Goal: Information Seeking & Learning: Learn about a topic

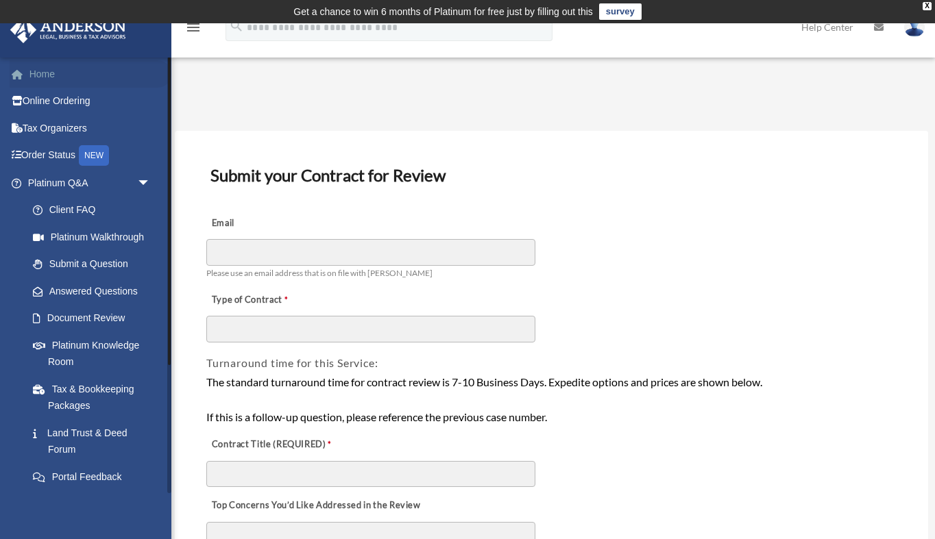
click at [47, 79] on link "Home" at bounding box center [91, 73] width 162 height 27
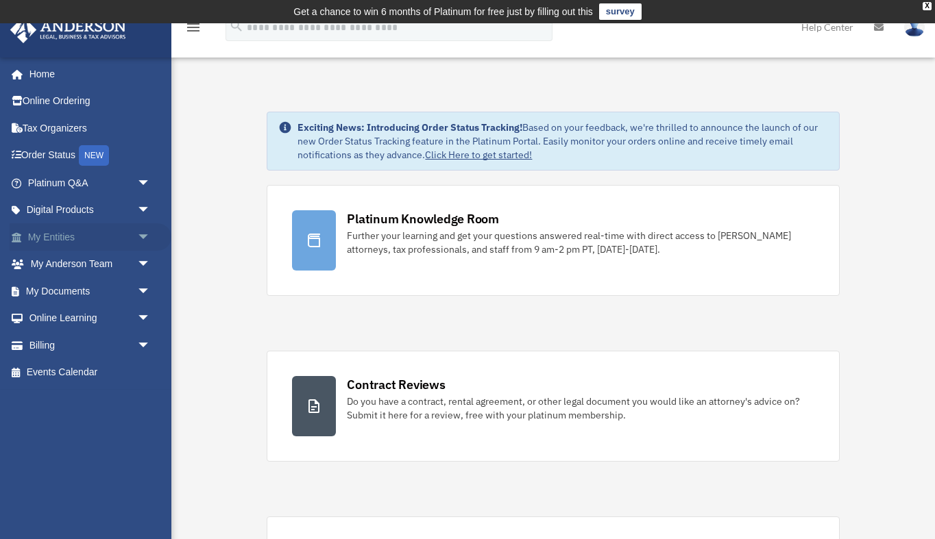
click at [53, 234] on link "My Entities arrow_drop_down" at bounding box center [91, 236] width 162 height 27
click at [145, 235] on span "arrow_drop_down" at bounding box center [150, 237] width 27 height 28
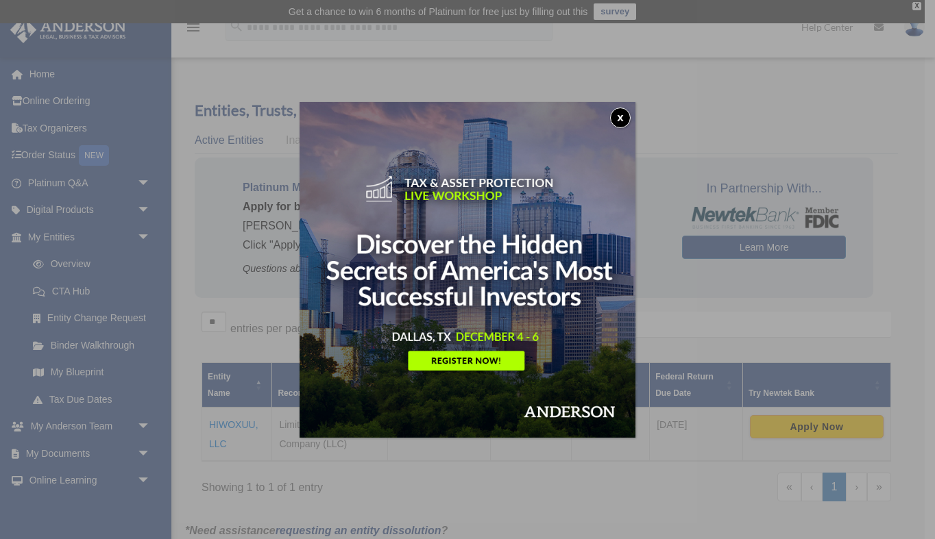
click at [617, 116] on button "x" at bounding box center [620, 118] width 21 height 21
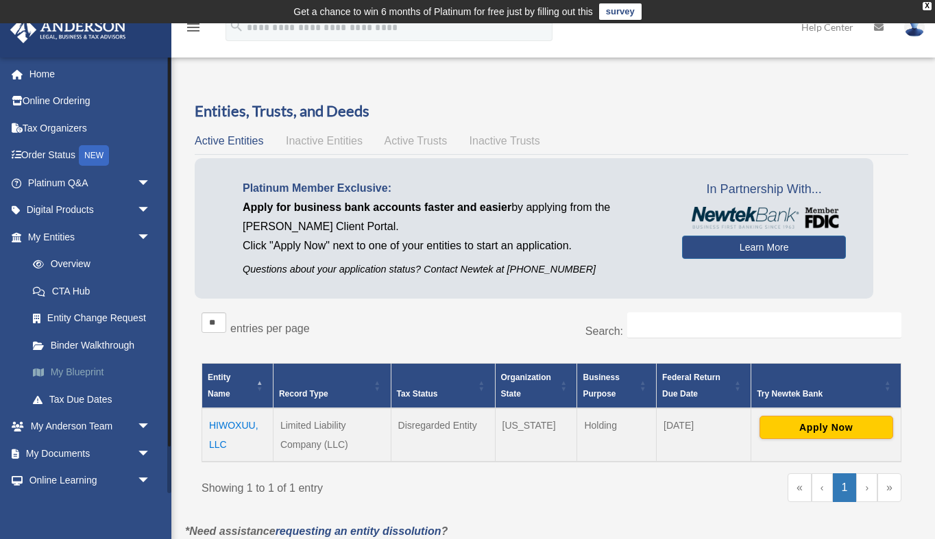
click at [97, 369] on link "My Blueprint" at bounding box center [95, 372] width 152 height 27
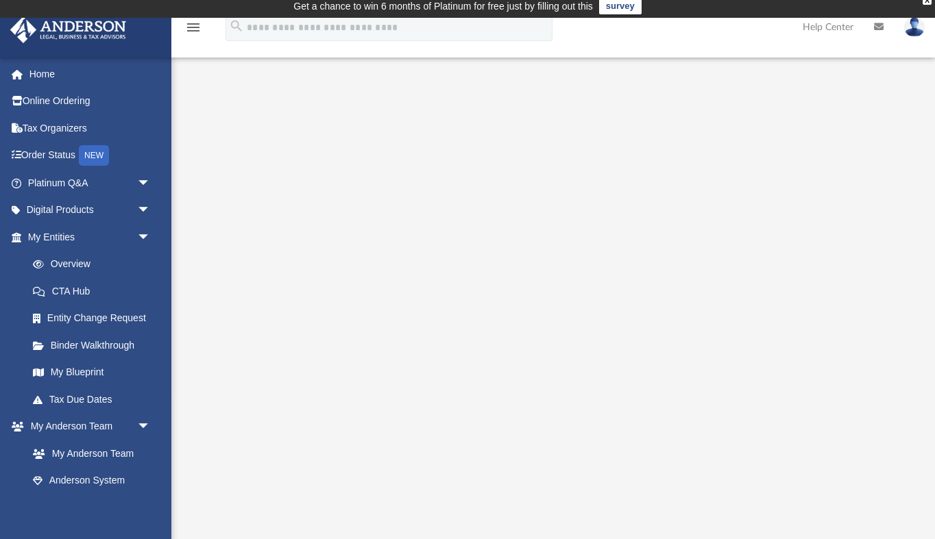
scroll to position [84, 0]
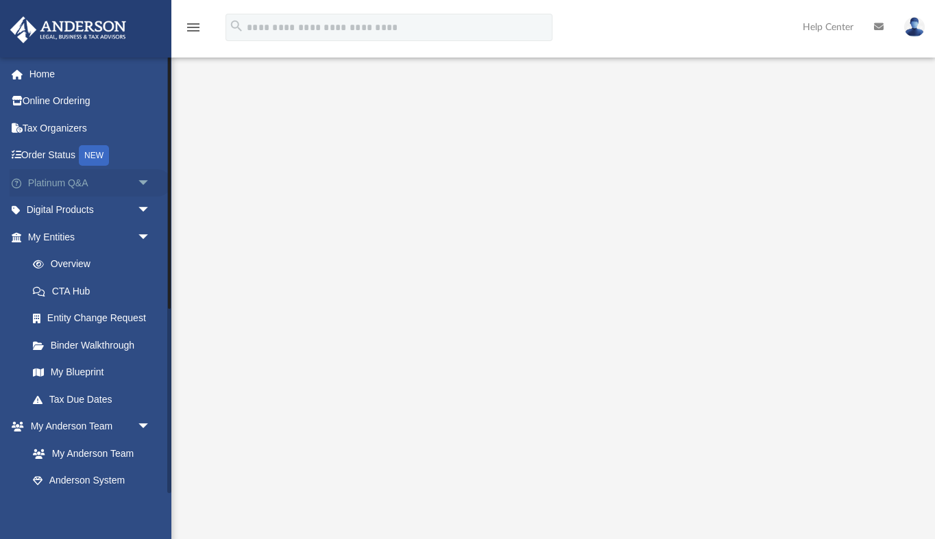
click at [145, 180] on span "arrow_drop_down" at bounding box center [150, 183] width 27 height 28
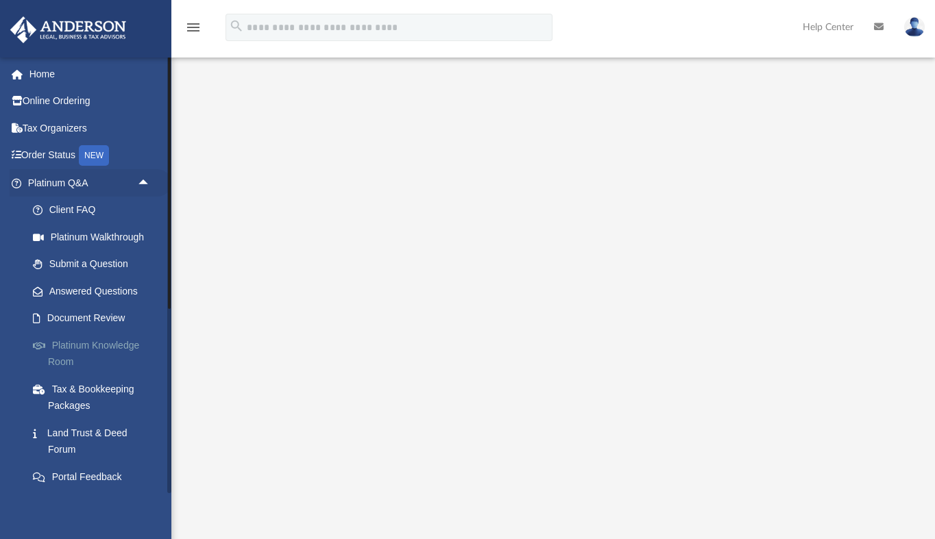
click at [84, 345] on link "Platinum Knowledge Room" at bounding box center [95, 354] width 152 height 44
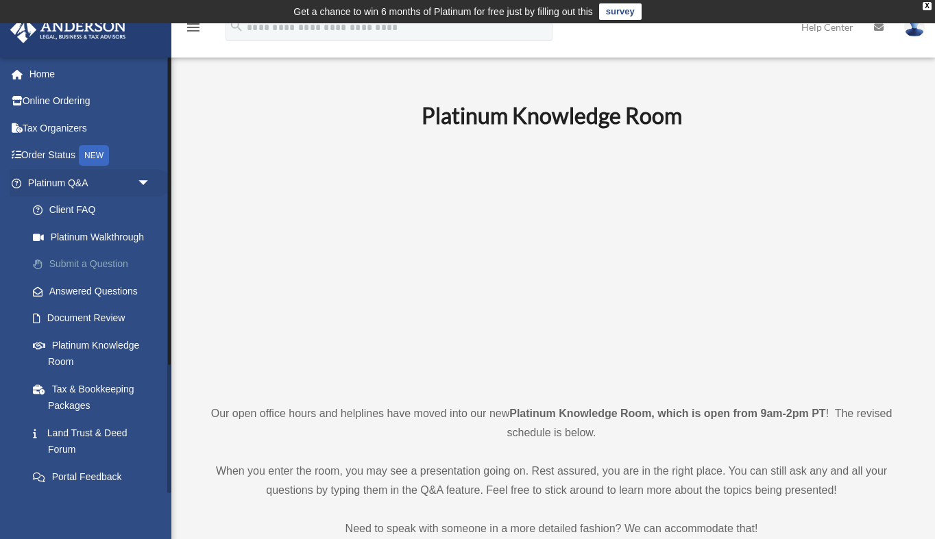
click at [88, 262] on link "Submit a Question" at bounding box center [95, 264] width 152 height 27
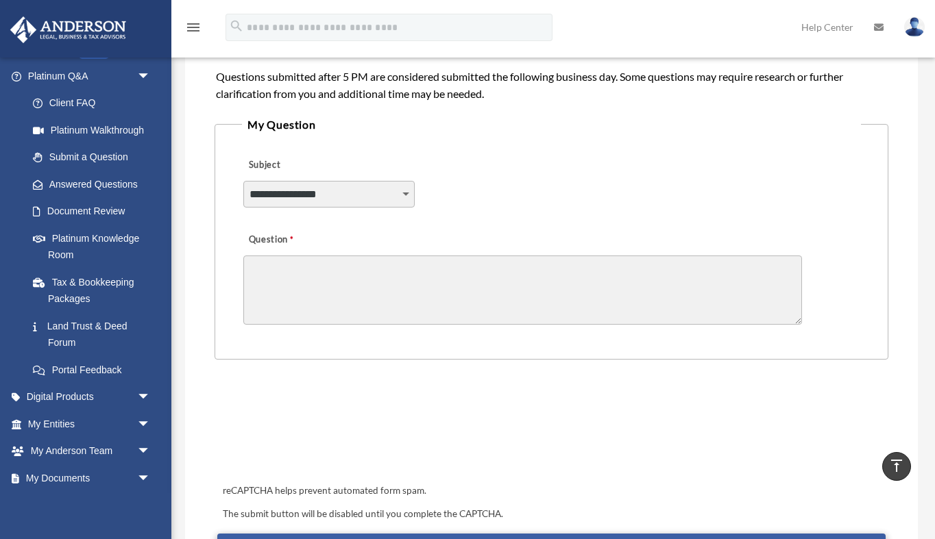
scroll to position [302, 0]
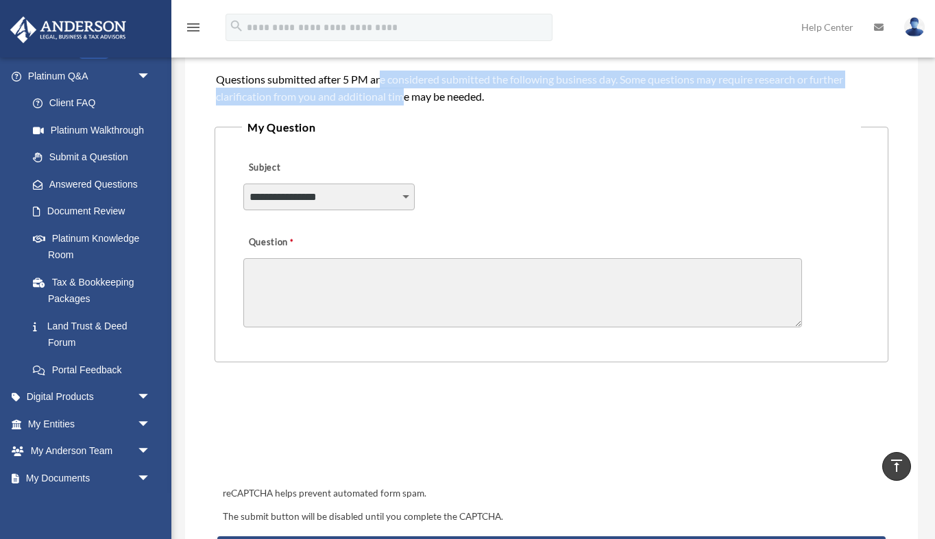
drag, startPoint x: 380, startPoint y: 75, endPoint x: 404, endPoint y: 88, distance: 27.9
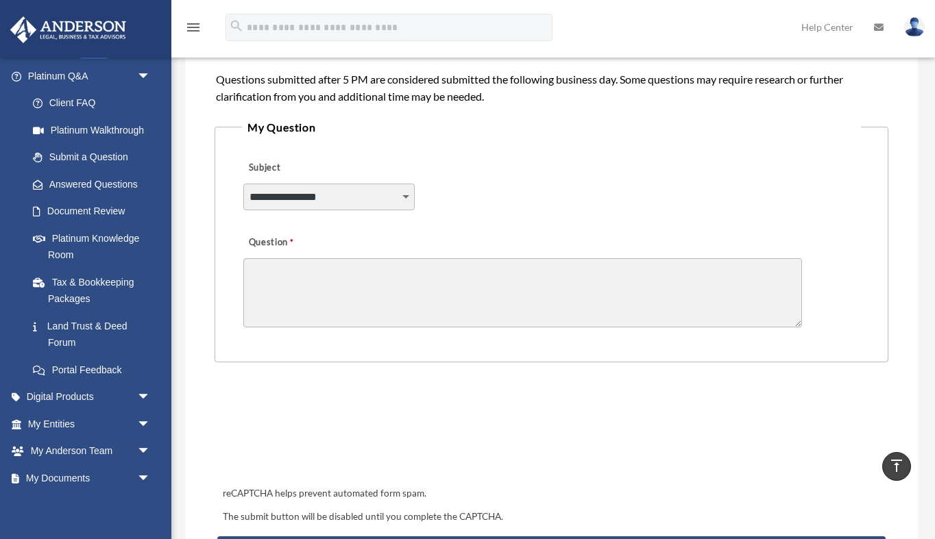
click at [556, 129] on legend "My Question" at bounding box center [551, 127] width 619 height 19
click at [92, 206] on link "Document Review" at bounding box center [95, 211] width 152 height 27
click at [113, 183] on link "Answered Questions" at bounding box center [95, 184] width 152 height 27
click at [108, 185] on link "Answered Questions" at bounding box center [95, 184] width 152 height 27
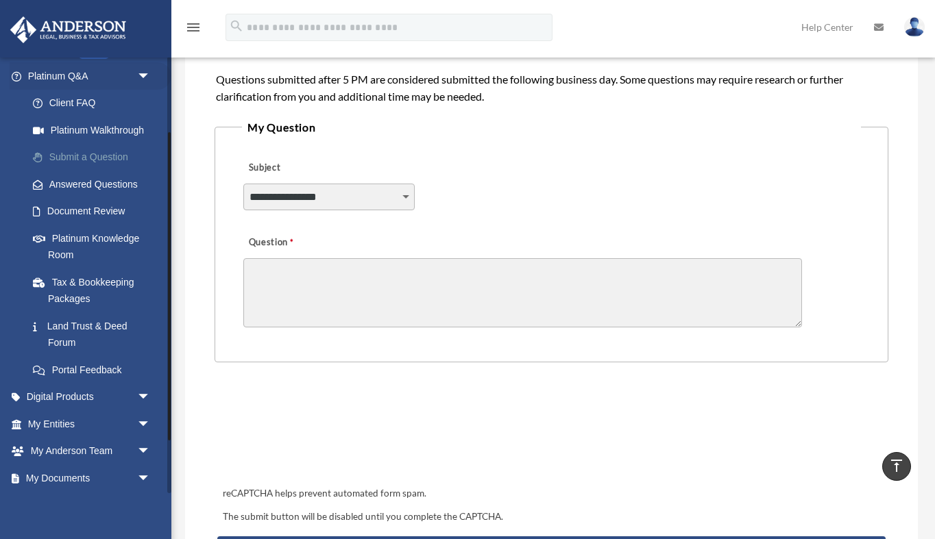
click at [114, 155] on link "Submit a Question" at bounding box center [95, 157] width 152 height 27
click at [107, 184] on link "Answered Questions" at bounding box center [95, 184] width 152 height 27
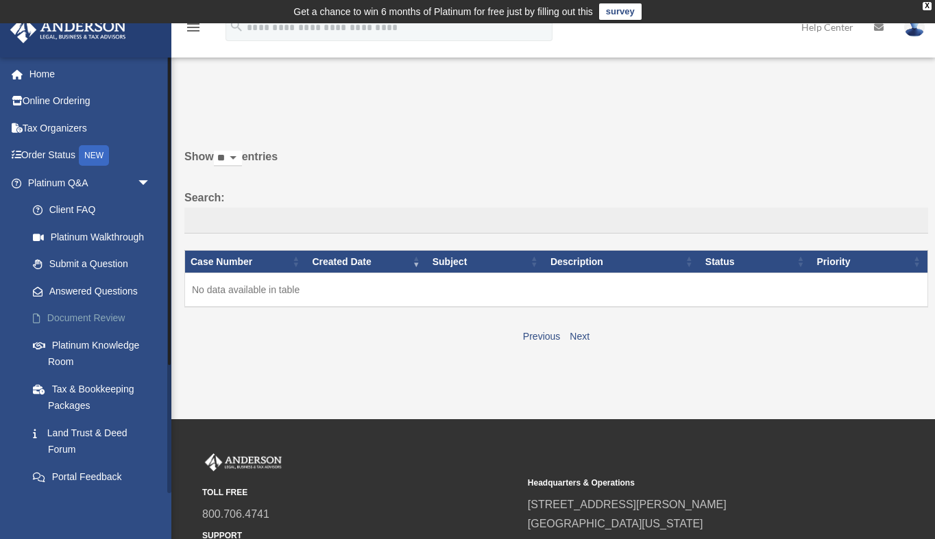
click at [93, 314] on link "Document Review" at bounding box center [95, 318] width 152 height 27
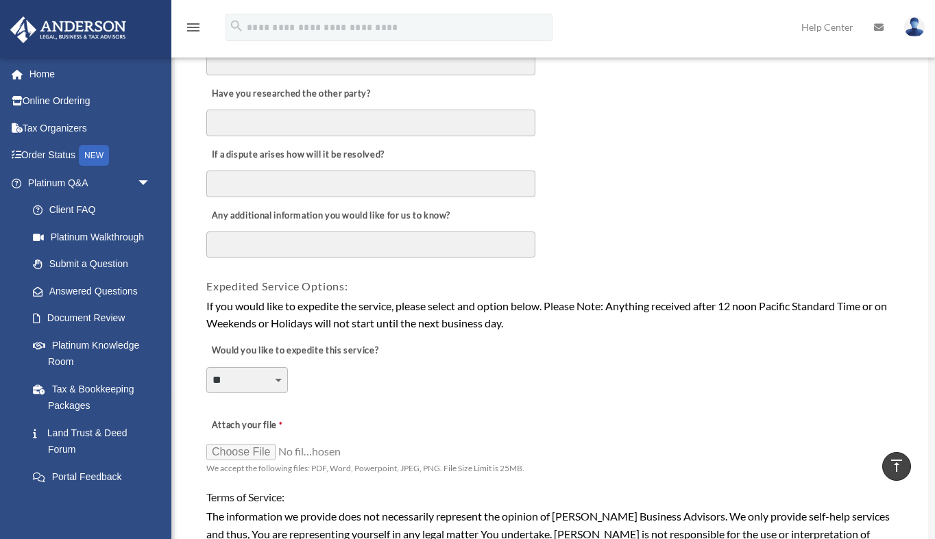
scroll to position [806, 0]
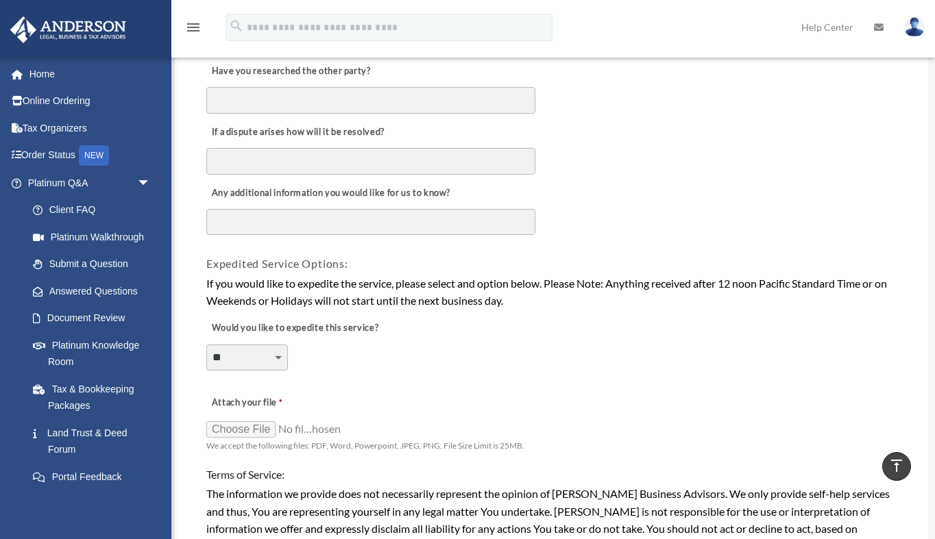
select select "********"
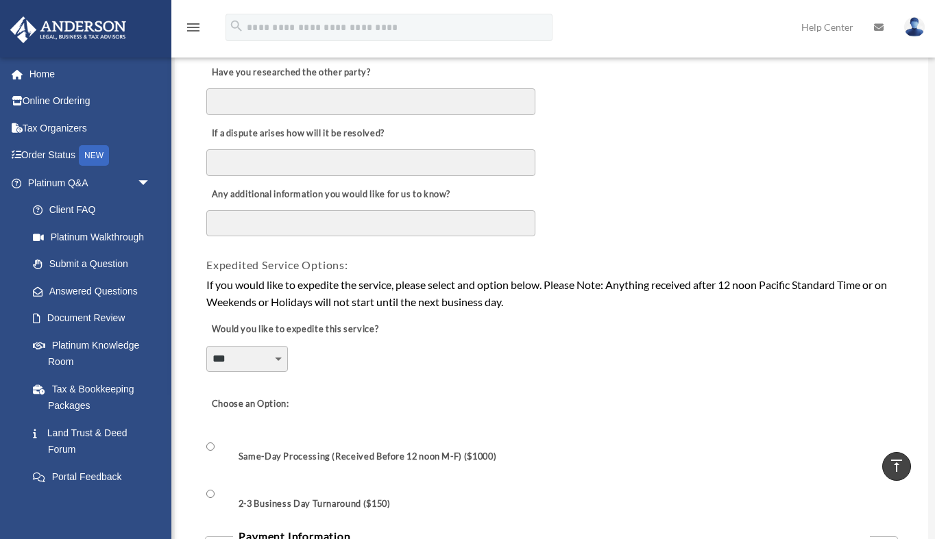
scroll to position [780, 0]
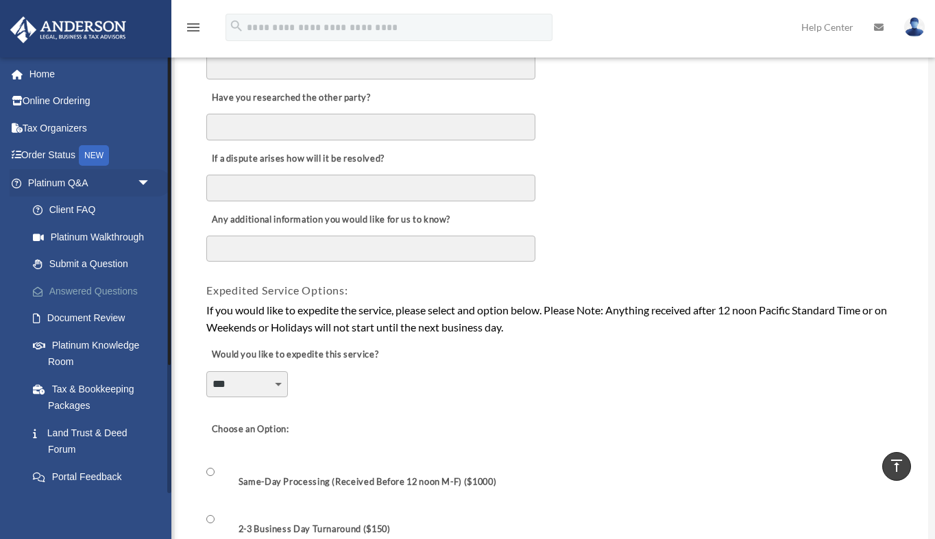
click at [106, 288] on link "Answered Questions" at bounding box center [95, 290] width 152 height 27
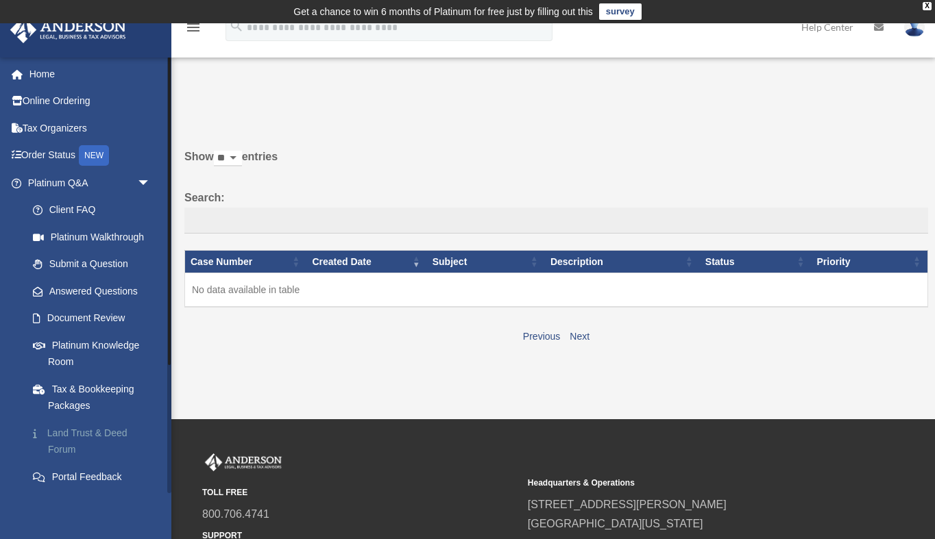
click at [74, 432] on link "Land Trust & Deed Forum" at bounding box center [95, 441] width 152 height 44
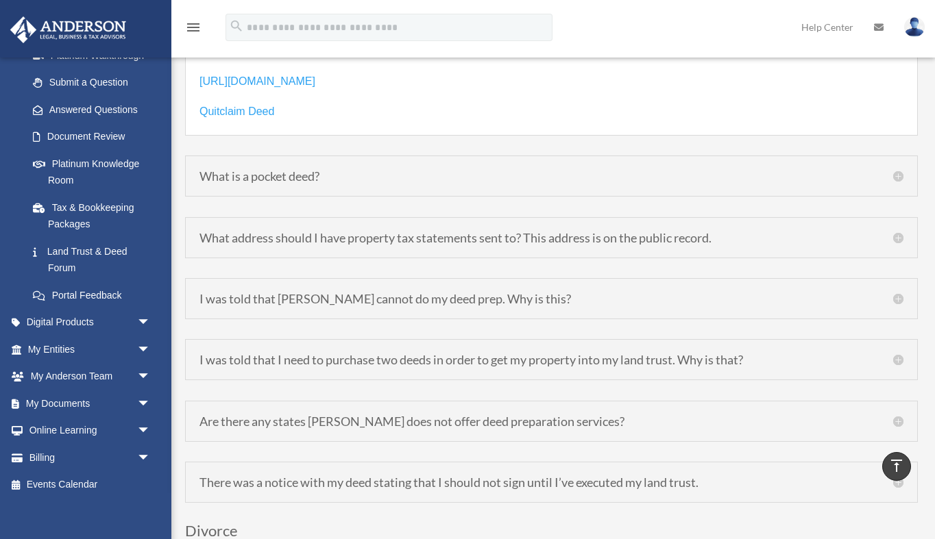
scroll to position [2154, 0]
click at [482, 299] on h5 "I was told that Anderson cannot do my deed prep. Why is this?" at bounding box center [551, 297] width 704 height 12
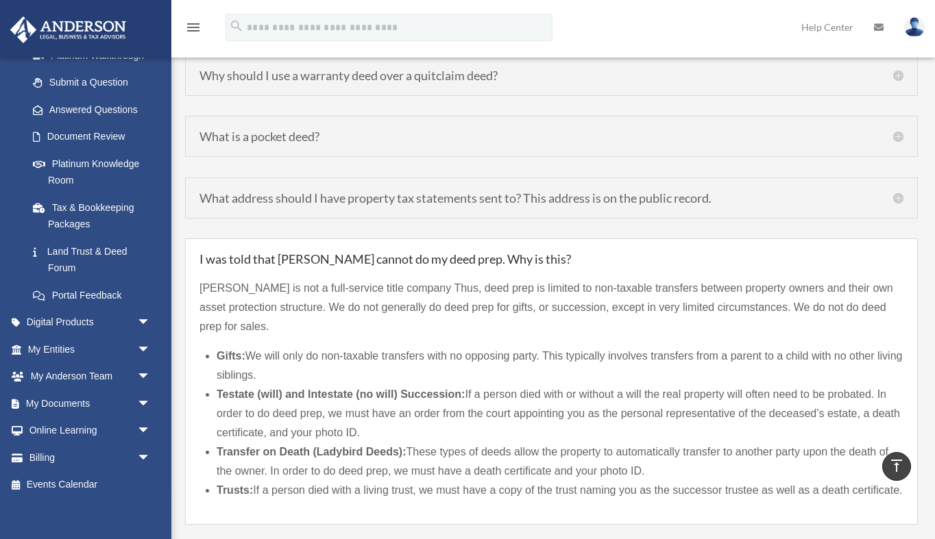
scroll to position [1869, 0]
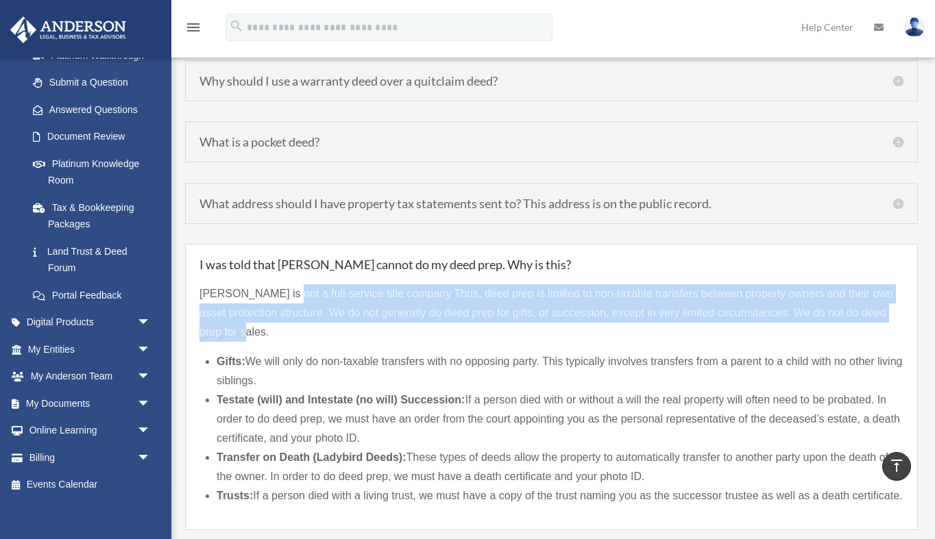
drag, startPoint x: 284, startPoint y: 291, endPoint x: 345, endPoint y: 325, distance: 69.9
click at [345, 326] on p "Anderson is not a full-service title company Thus, deed prep is limited to non-…" at bounding box center [551, 313] width 704 height 58
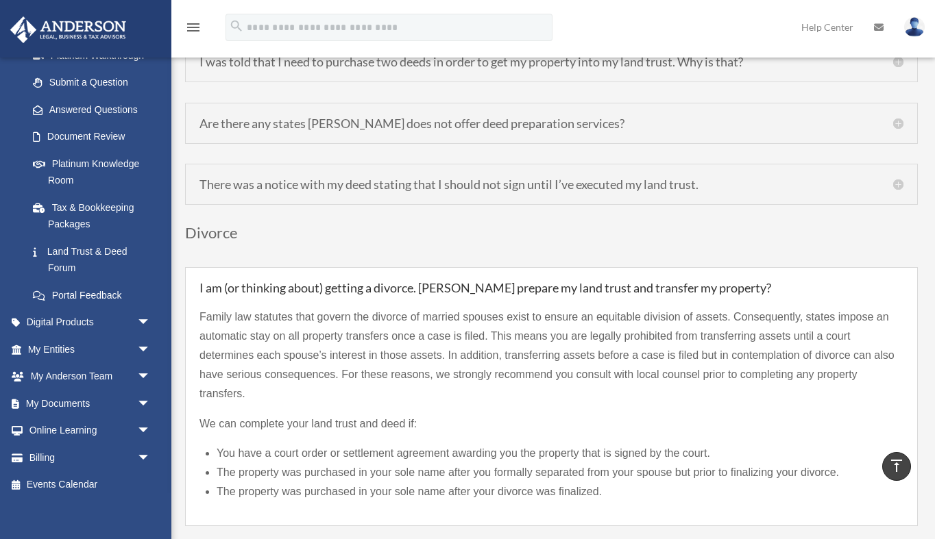
scroll to position [2379, 0]
click at [406, 293] on h5 "I am (or thinking about) getting a divorce. Can Anderson prepare my land trust …" at bounding box center [551, 287] width 704 height 12
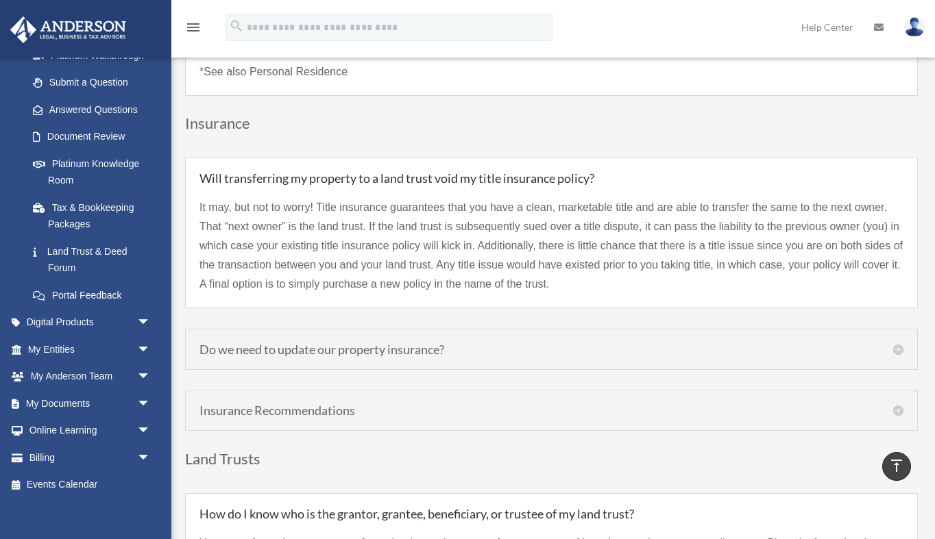
scroll to position [3053, 0]
click at [315, 354] on h5 "Do we need to update our property insurance?" at bounding box center [551, 348] width 704 height 12
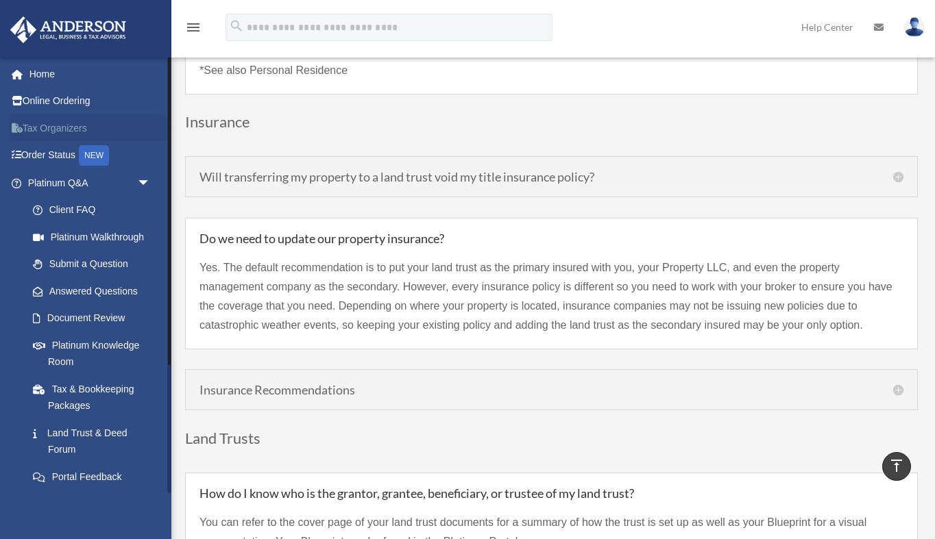
scroll to position [0, 0]
click at [47, 182] on link "Platinum Q&A arrow_drop_down" at bounding box center [91, 182] width 162 height 27
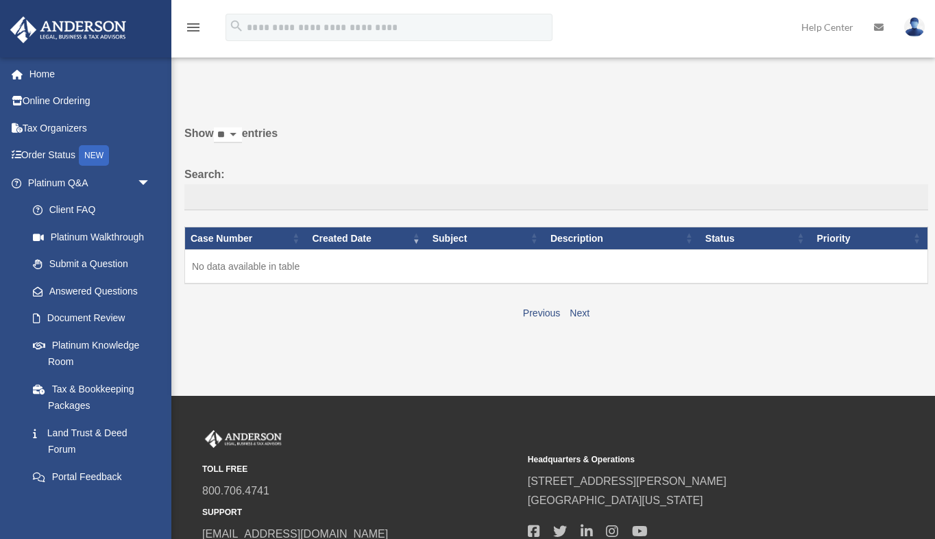
click at [66, 310] on link "Document Review" at bounding box center [91, 318] width 145 height 27
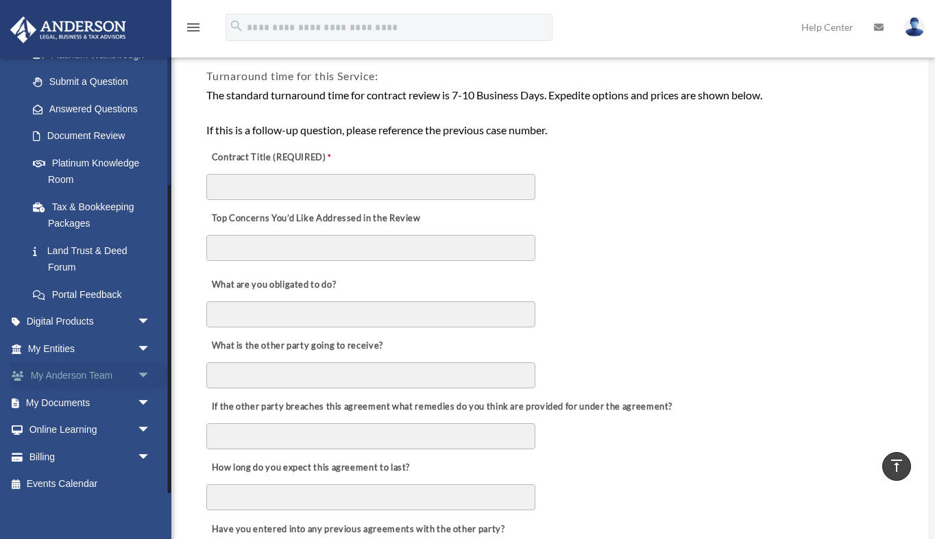
scroll to position [182, 0]
click at [145, 318] on span "arrow_drop_down" at bounding box center [150, 323] width 27 height 28
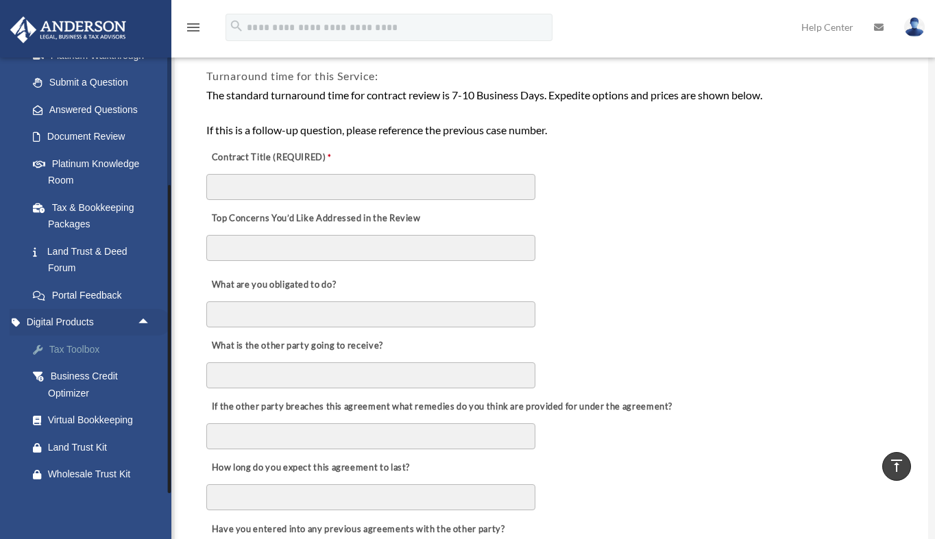
click at [81, 345] on div "Tax Toolbox" at bounding box center [101, 349] width 106 height 17
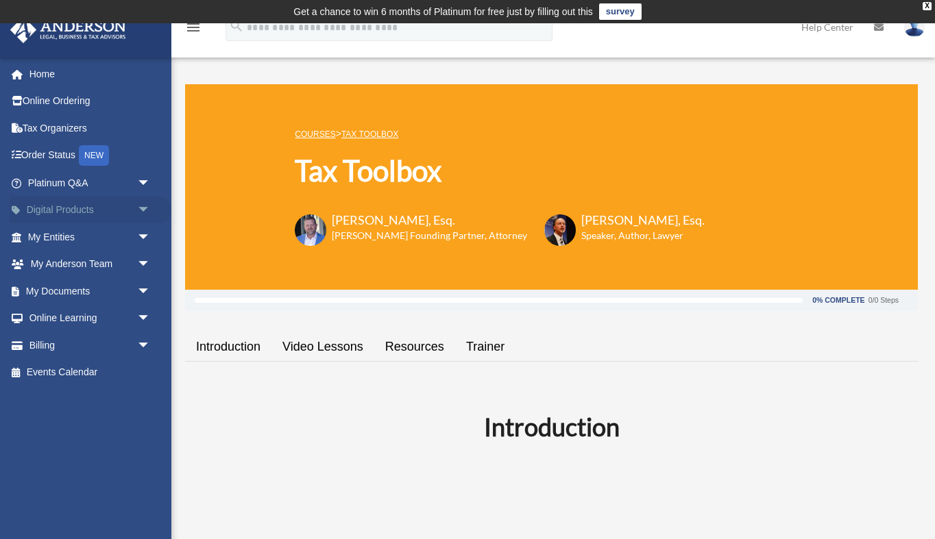
click at [143, 206] on span "arrow_drop_down" at bounding box center [150, 211] width 27 height 28
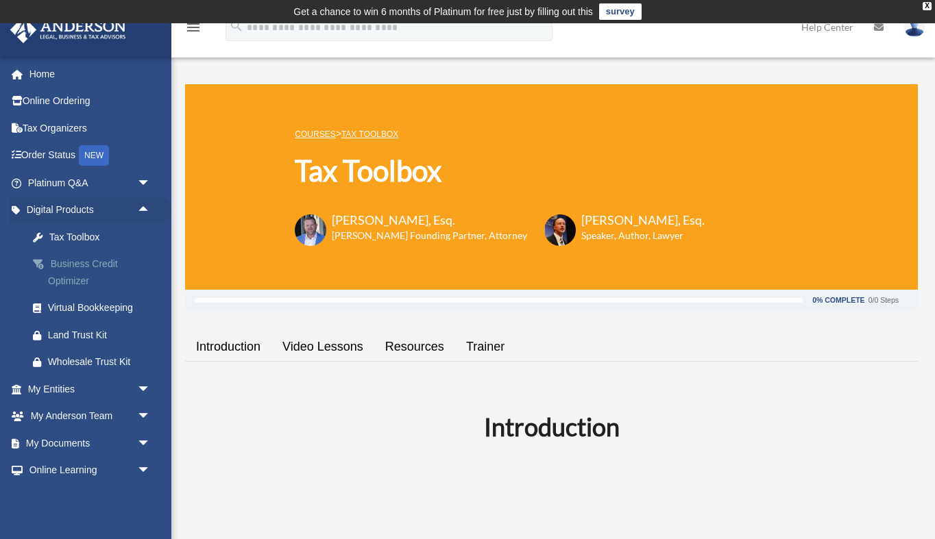
click at [99, 266] on div "Business Credit Optimizer" at bounding box center [101, 273] width 106 height 34
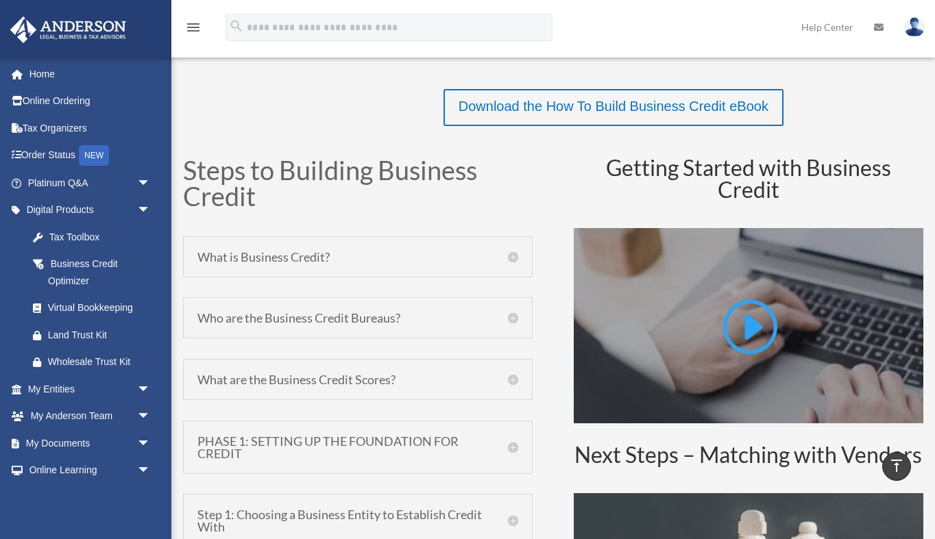
scroll to position [564, 0]
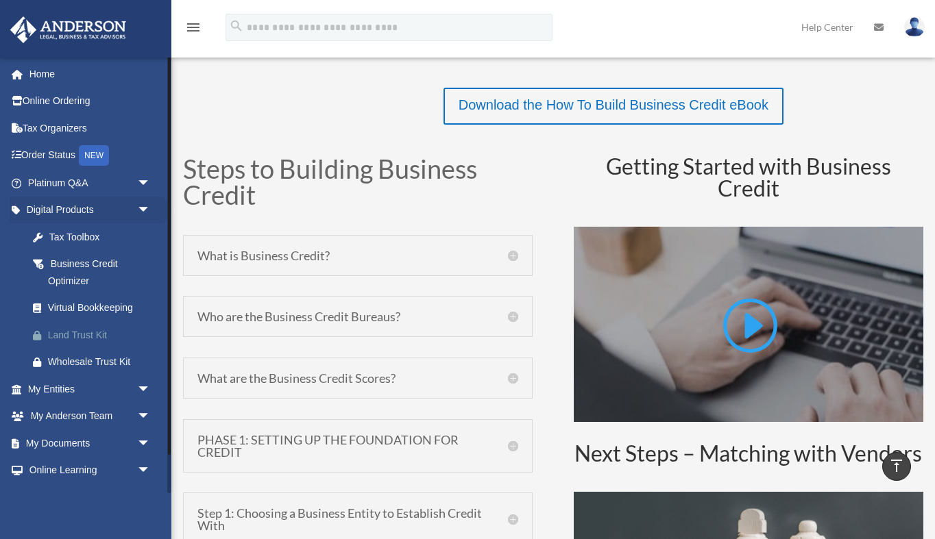
click at [86, 333] on div "Land Trust Kit" at bounding box center [101, 335] width 106 height 17
click at [142, 387] on span "arrow_drop_down" at bounding box center [150, 389] width 27 height 28
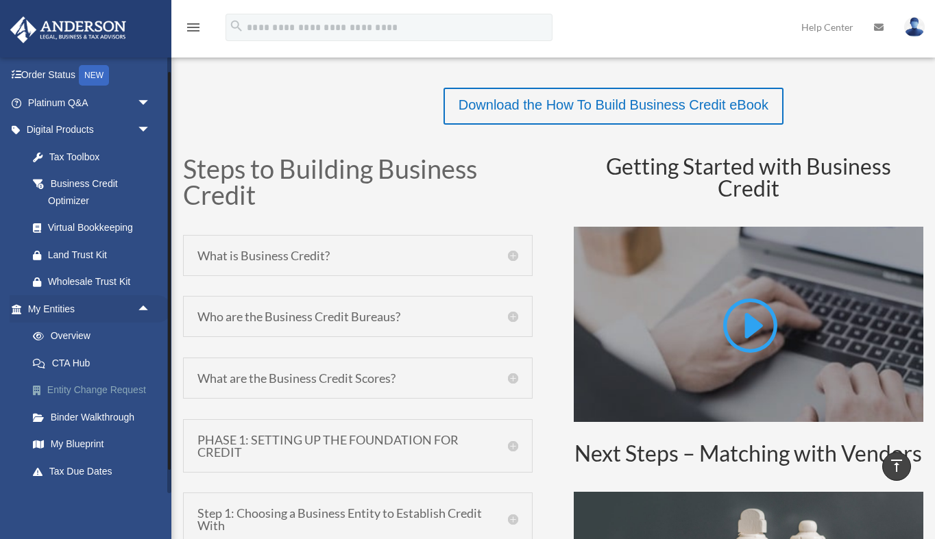
scroll to position [83, 0]
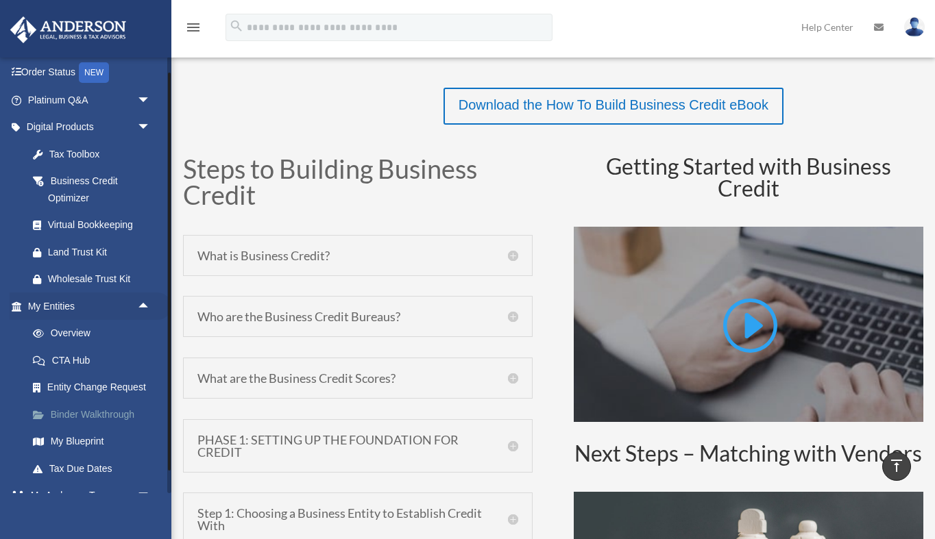
click at [96, 407] on link "Binder Walkthrough" at bounding box center [95, 414] width 152 height 27
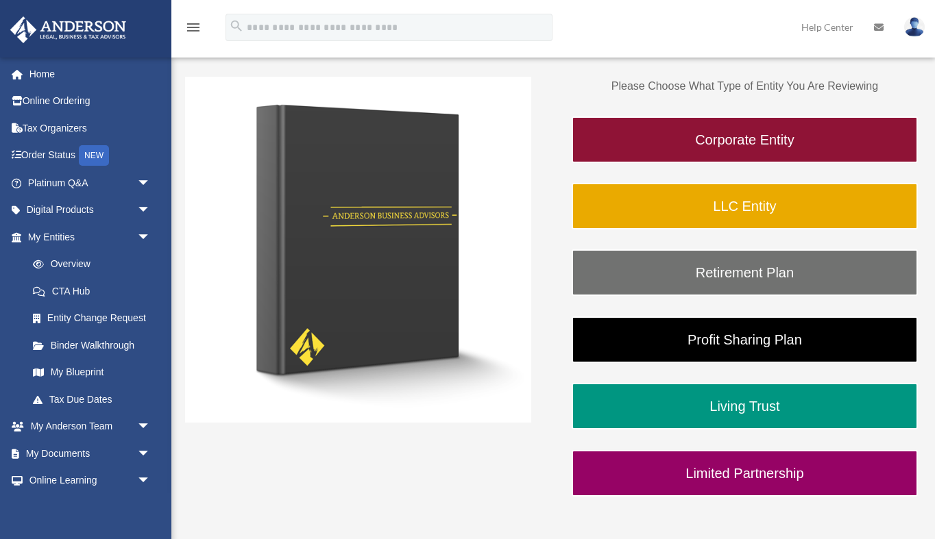
scroll to position [208, 0]
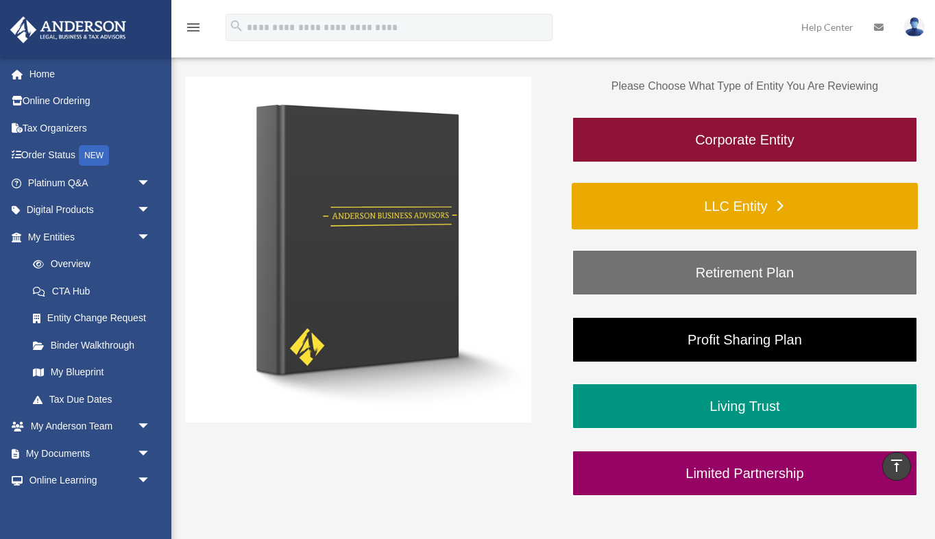
click at [760, 203] on link "LLC Entity" at bounding box center [744, 206] width 346 height 47
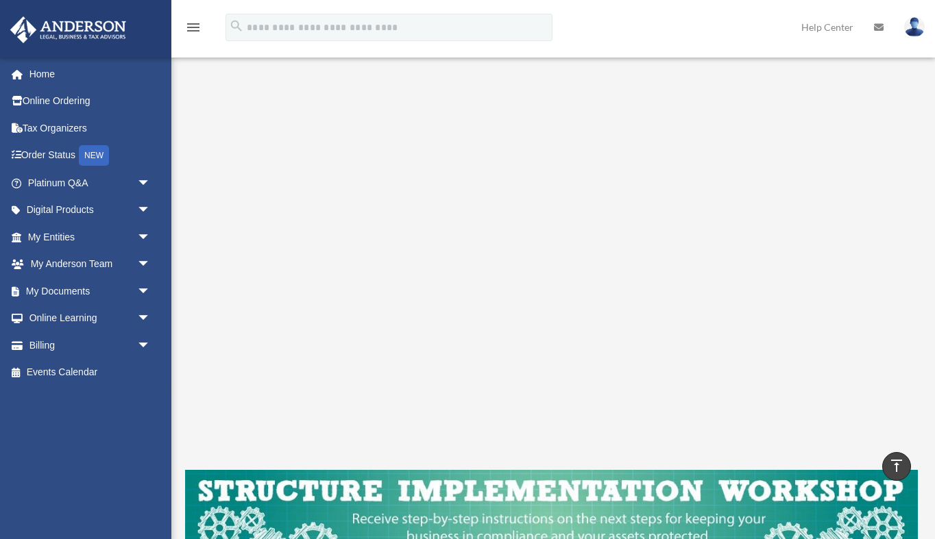
scroll to position [195, 0]
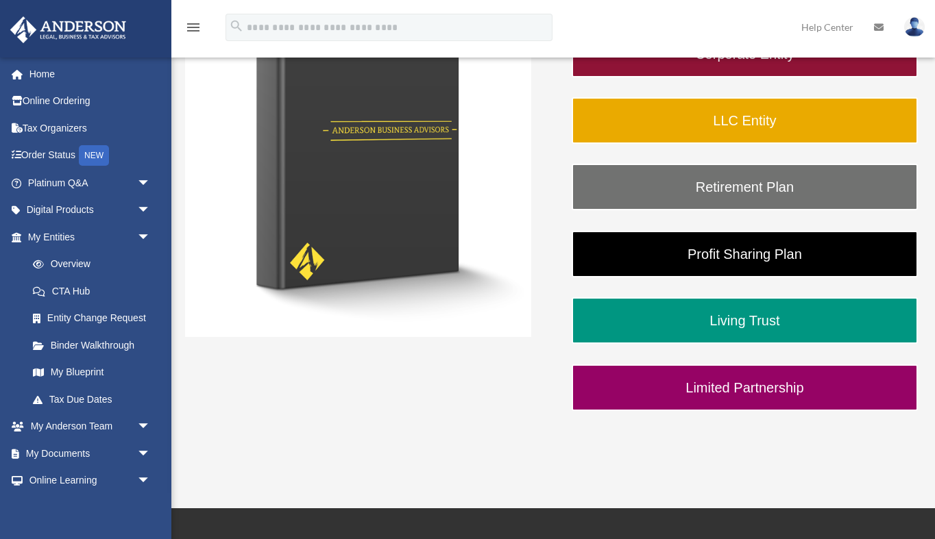
scroll to position [305, 0]
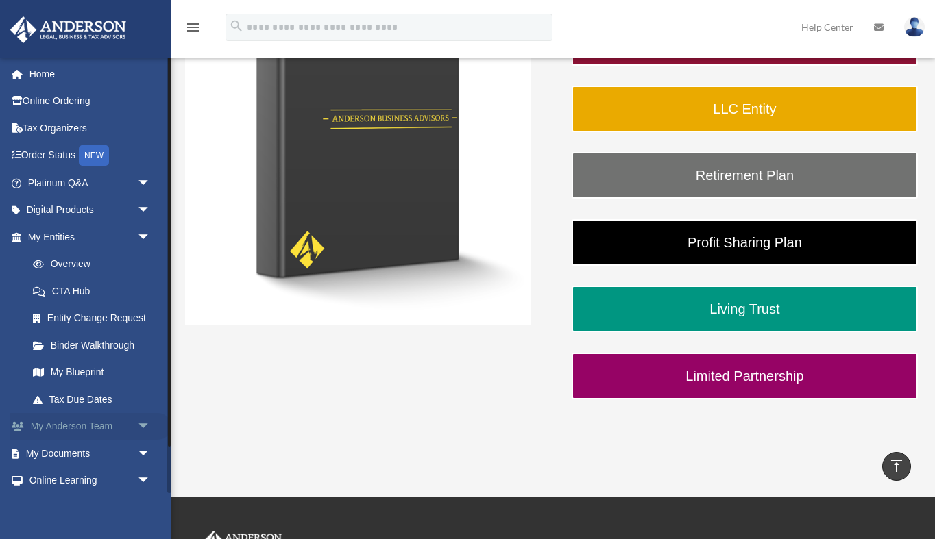
click at [62, 425] on link "My [PERSON_NAME] Team arrow_drop_down" at bounding box center [91, 426] width 162 height 27
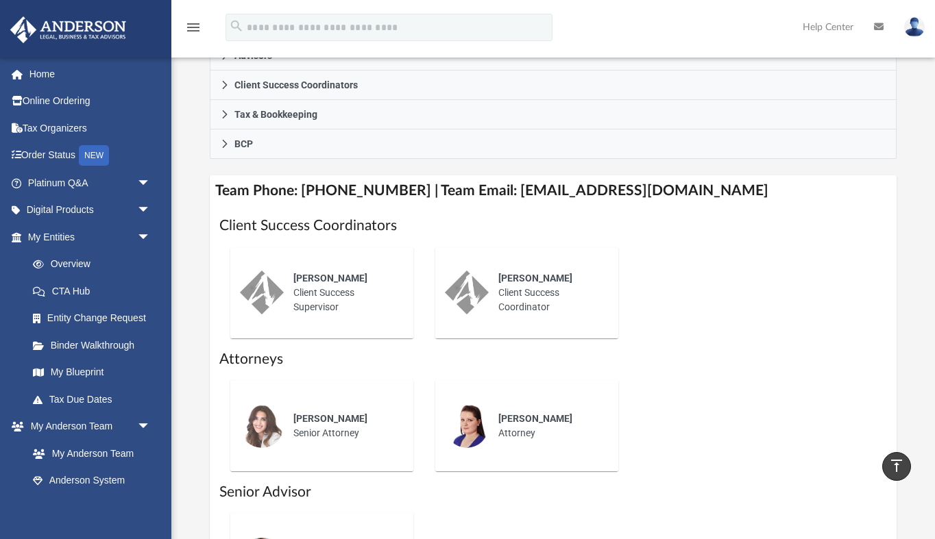
scroll to position [478, 0]
drag, startPoint x: 397, startPoint y: 174, endPoint x: 298, endPoint y: 166, distance: 99.0
click at [298, 175] on h4 "Team Phone: (725) 208-3133 | Team Email: myteam@andersonadvisors.com" at bounding box center [553, 190] width 687 height 31
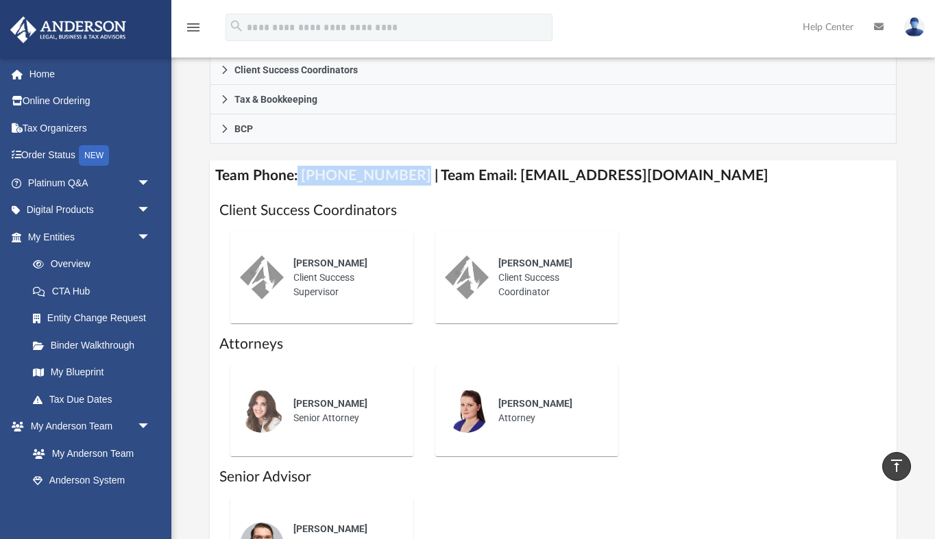
scroll to position [482, 0]
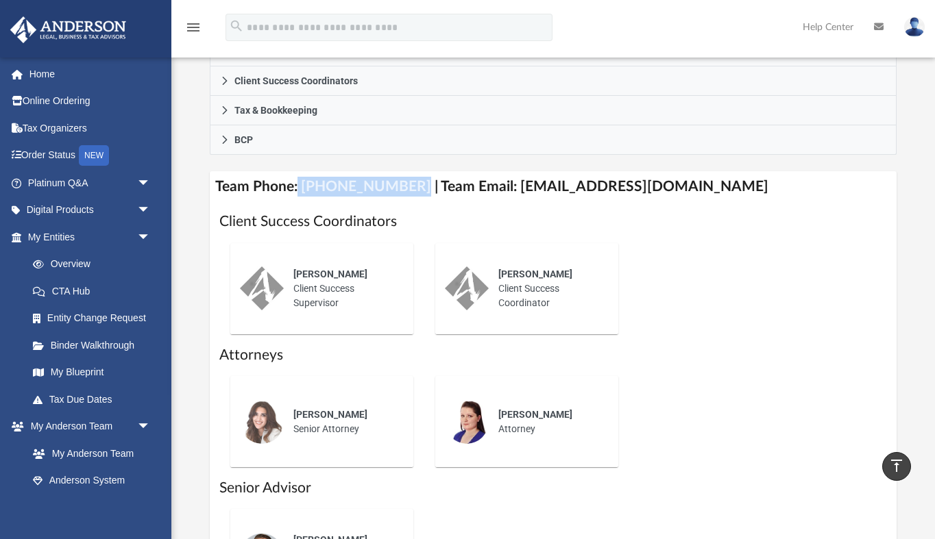
drag, startPoint x: 500, startPoint y: 282, endPoint x: 548, endPoint y: 290, distance: 48.7
click at [548, 290] on div "Amy Borges Client Success Coordinator" at bounding box center [548, 289] width 120 height 62
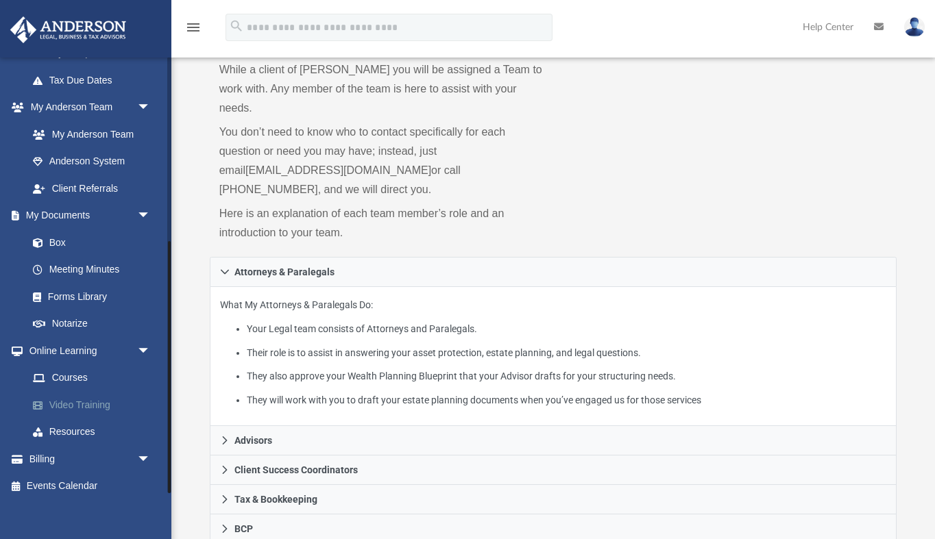
scroll to position [102, 0]
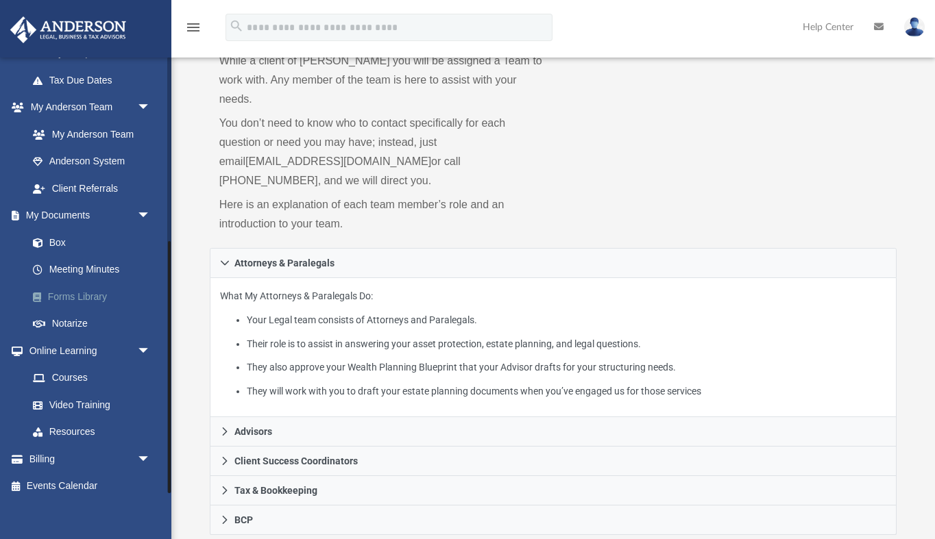
click at [86, 295] on link "Forms Library" at bounding box center [95, 296] width 152 height 27
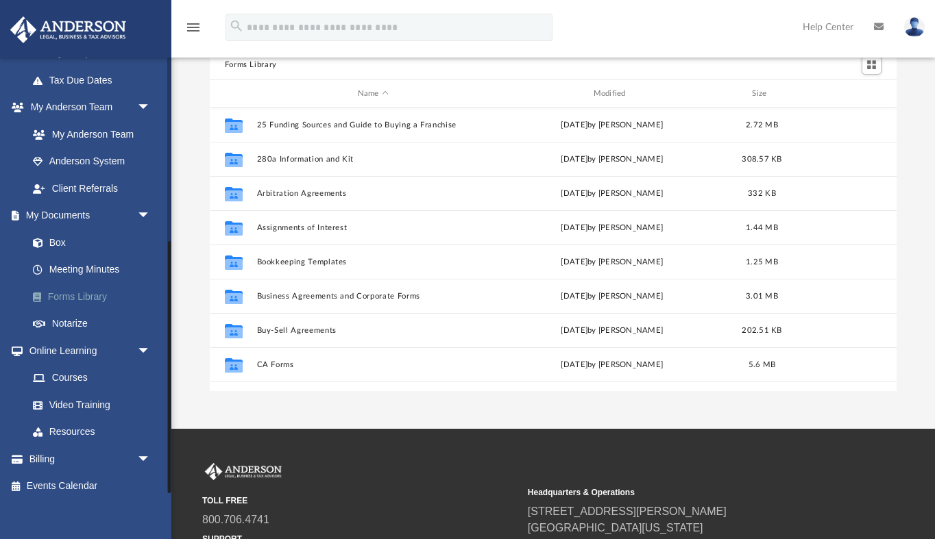
scroll to position [312, 686]
click at [77, 315] on link "Notarize" at bounding box center [95, 323] width 152 height 27
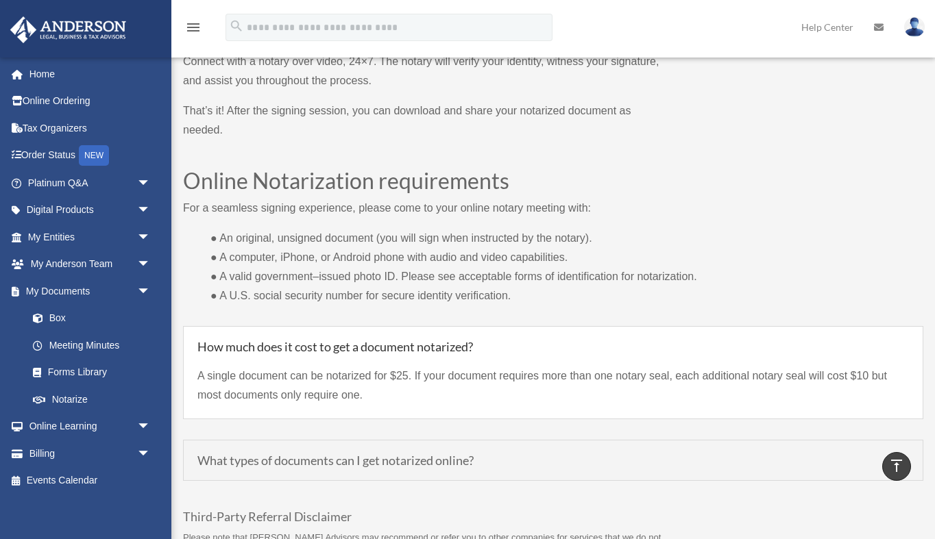
scroll to position [974, 0]
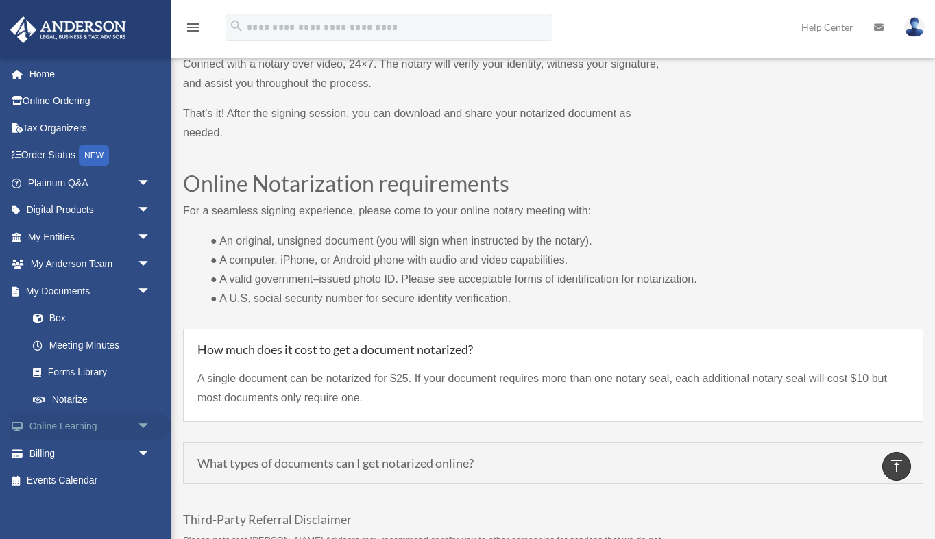
click at [146, 422] on span "arrow_drop_down" at bounding box center [150, 427] width 27 height 28
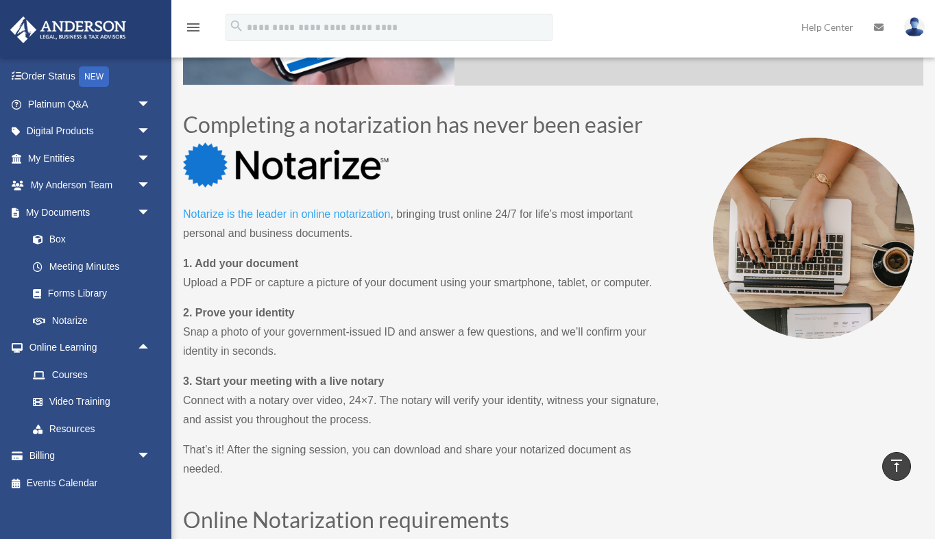
scroll to position [640, 0]
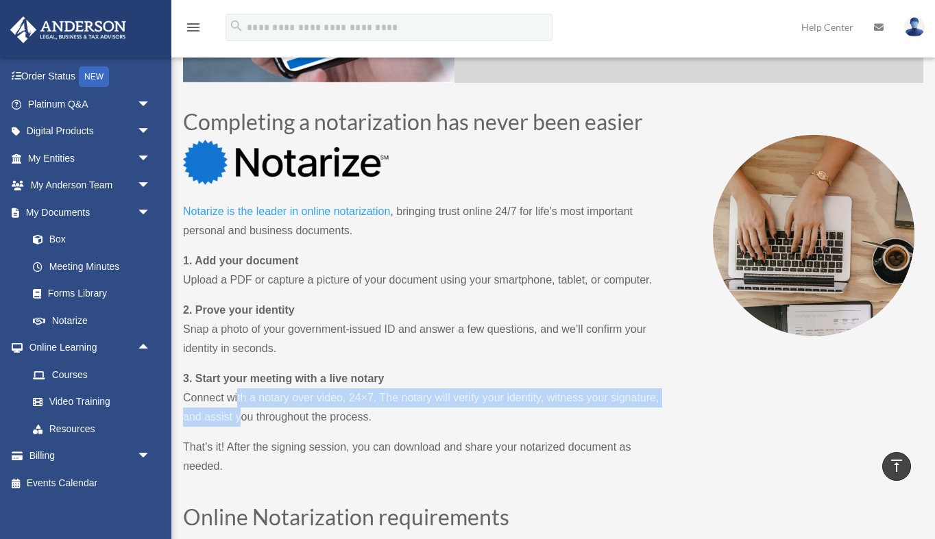
drag, startPoint x: 238, startPoint y: 396, endPoint x: 241, endPoint y: 417, distance: 21.4
click at [241, 417] on p "3. Start your meeting with a live notary Connect with a notary over video, 24×7…" at bounding box center [423, 403] width 480 height 69
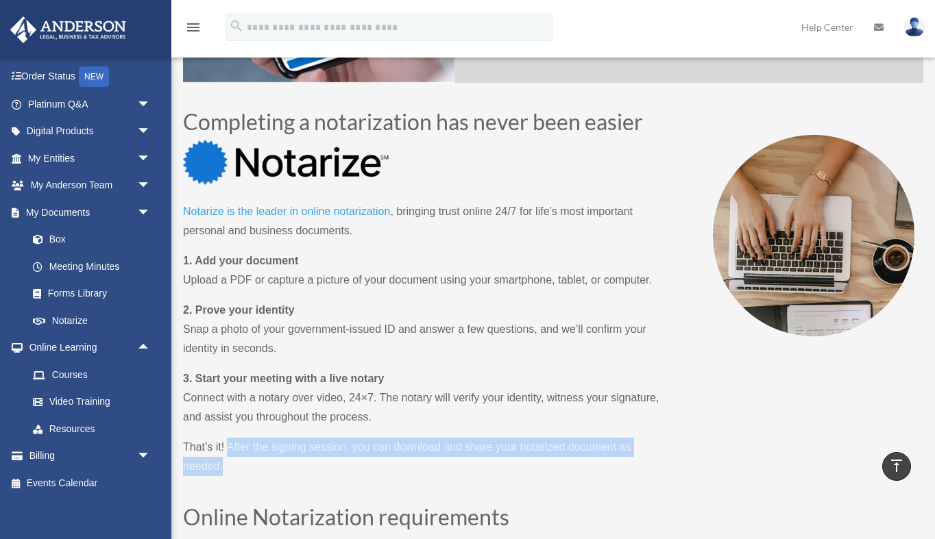
drag, startPoint x: 227, startPoint y: 447, endPoint x: 227, endPoint y: 458, distance: 11.0
click at [227, 458] on p "That’s it! After the signing session, you can download and share your notarized…" at bounding box center [423, 457] width 480 height 38
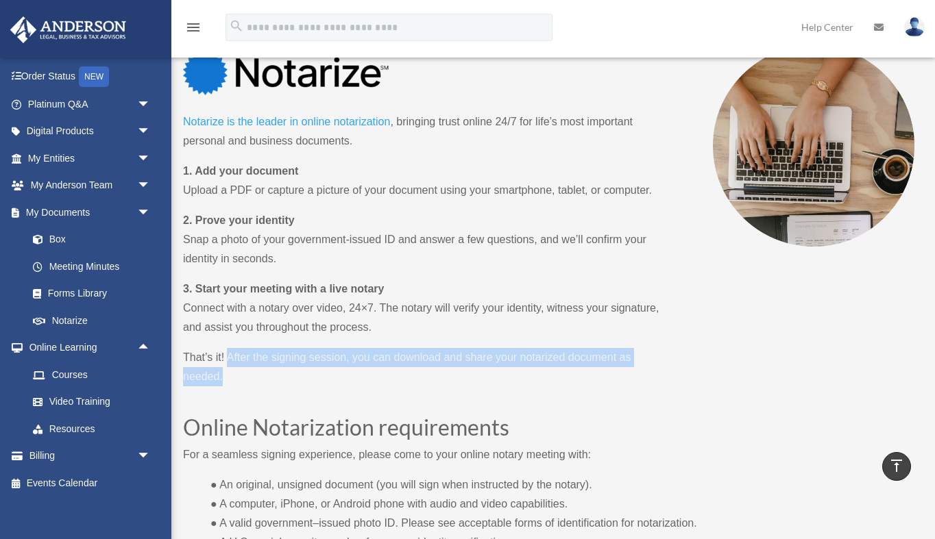
scroll to position [730, 0]
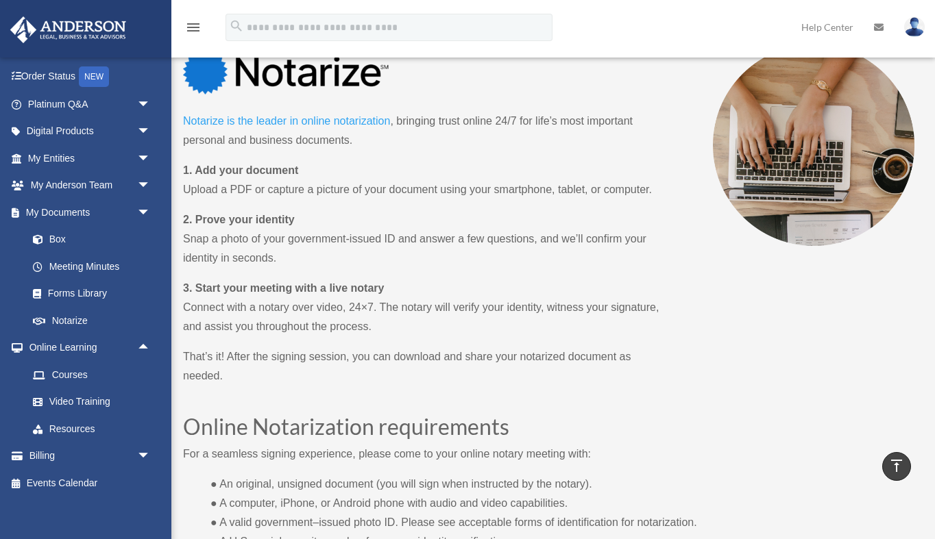
click at [238, 417] on h2 "Online Notarization requirements" at bounding box center [553, 430] width 740 height 29
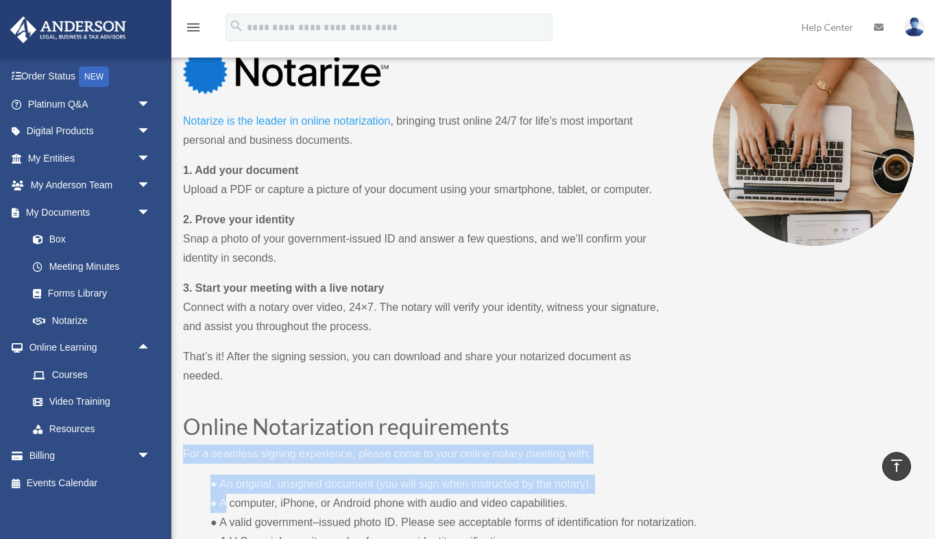
drag, startPoint x: 185, startPoint y: 454, endPoint x: 225, endPoint y: 503, distance: 63.2
click at [225, 503] on div "Online Notarization requirements For a seamless signing experience, please come…" at bounding box center [553, 484] width 740 height 136
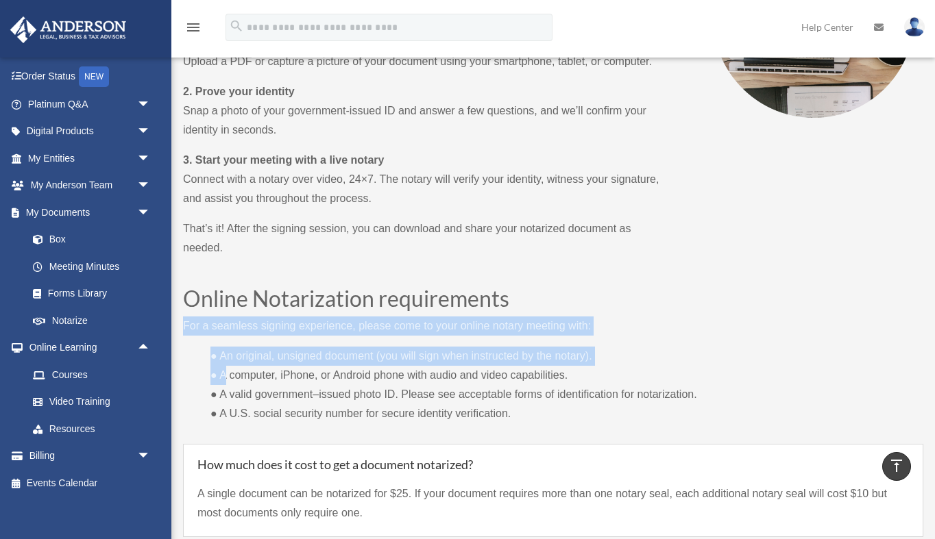
scroll to position [867, 0]
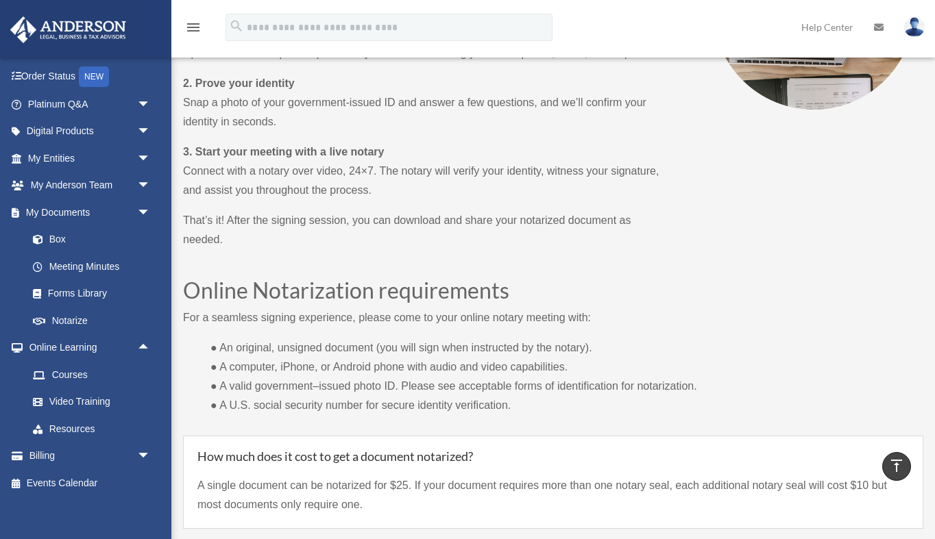
click at [278, 384] on p "● An original, unsigned document (you will sign when instructed by the notary).…" at bounding box center [553, 376] width 740 height 77
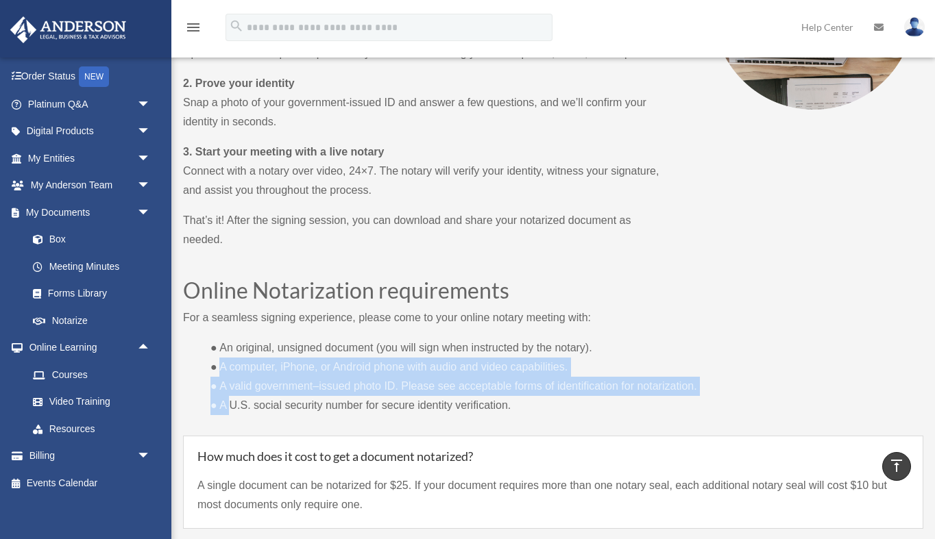
drag, startPoint x: 221, startPoint y: 366, endPoint x: 230, endPoint y: 406, distance: 40.7
click at [230, 406] on p "● An original, unsigned document (you will sign when instructed by the notary).…" at bounding box center [553, 376] width 740 height 77
click at [106, 455] on link "Billing arrow_drop_down" at bounding box center [91, 456] width 162 height 27
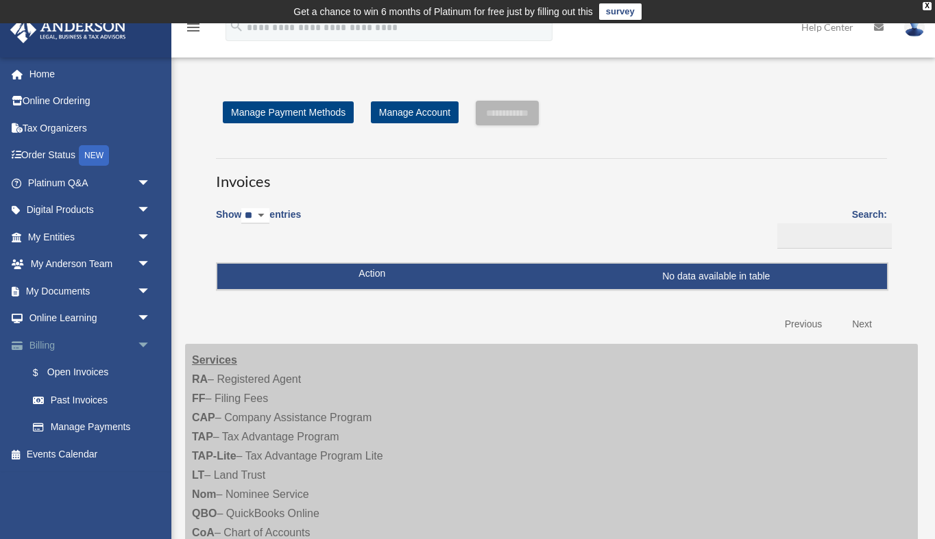
click at [145, 342] on span "arrow_drop_down" at bounding box center [150, 346] width 27 height 28
click at [145, 342] on span "arrow_drop_up" at bounding box center [150, 346] width 27 height 28
click at [143, 314] on span "arrow_drop_down" at bounding box center [150, 319] width 27 height 28
click at [143, 314] on span "arrow_drop_up" at bounding box center [150, 319] width 27 height 28
click at [147, 284] on span "arrow_drop_down" at bounding box center [150, 291] width 27 height 28
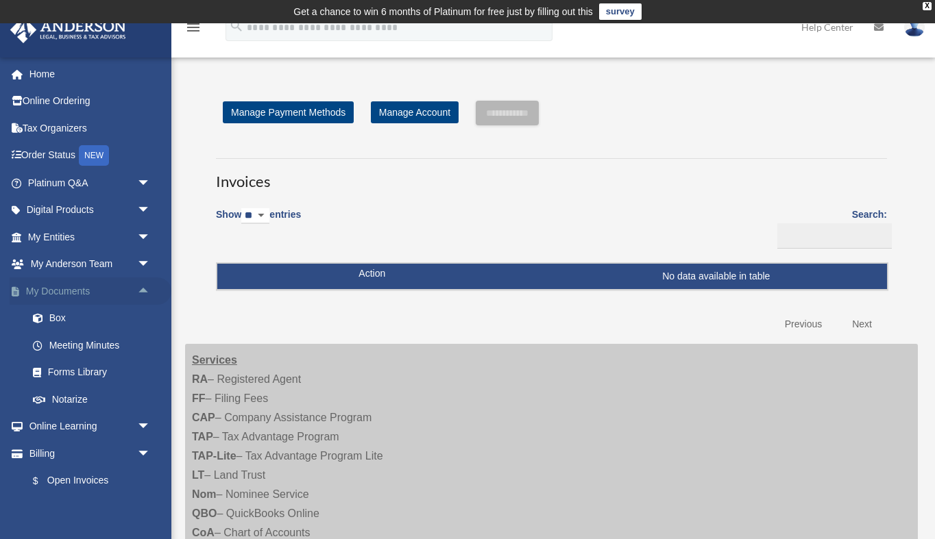
click at [147, 284] on span "arrow_drop_up" at bounding box center [150, 291] width 27 height 28
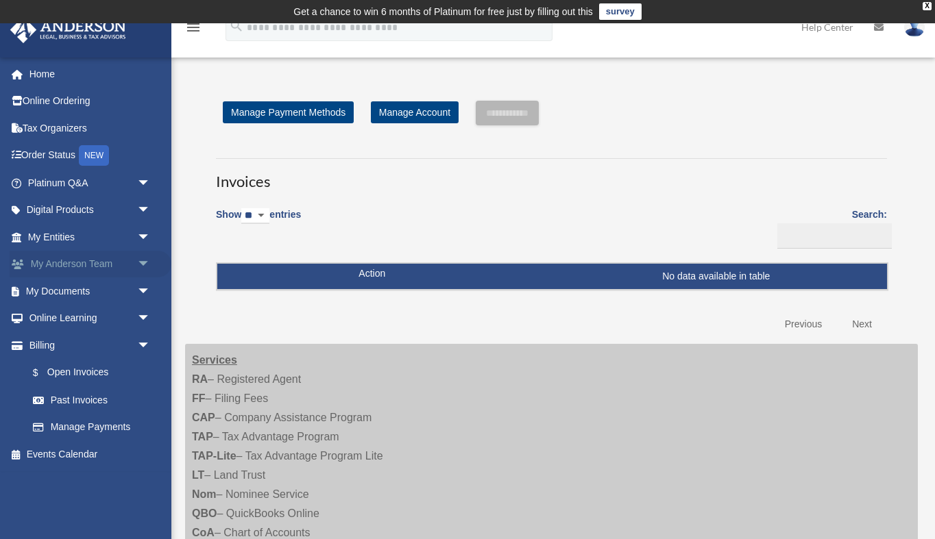
click at [145, 264] on span "arrow_drop_down" at bounding box center [150, 265] width 27 height 28
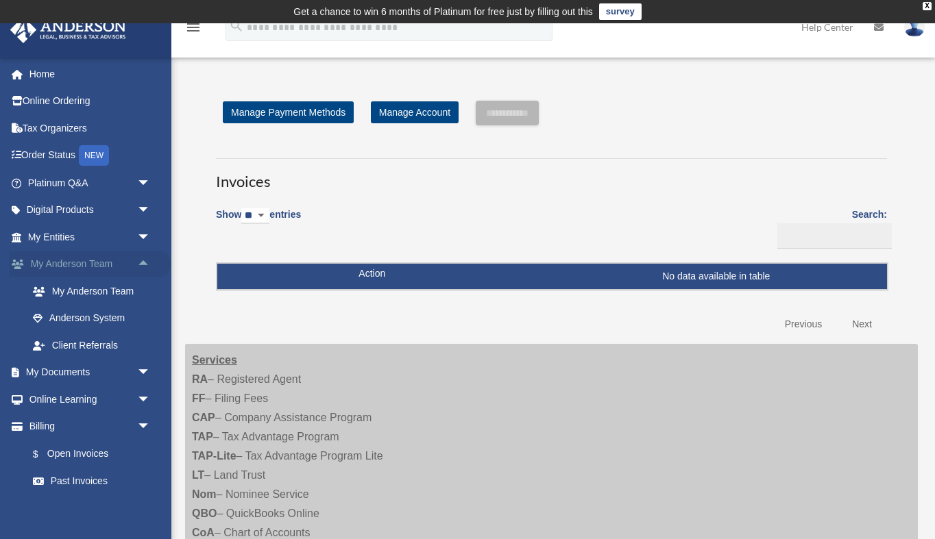
click at [145, 264] on span "arrow_drop_up" at bounding box center [150, 265] width 27 height 28
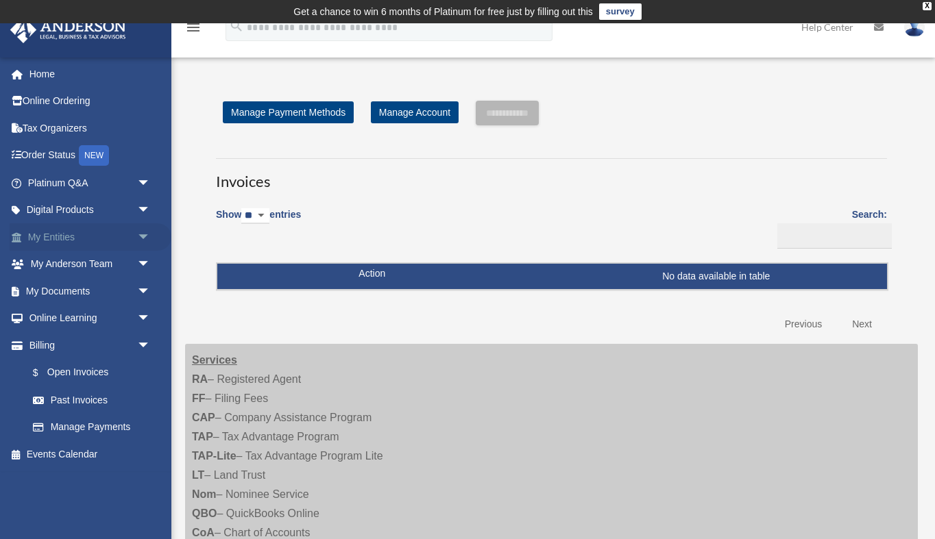
click at [147, 234] on span "arrow_drop_down" at bounding box center [150, 237] width 27 height 28
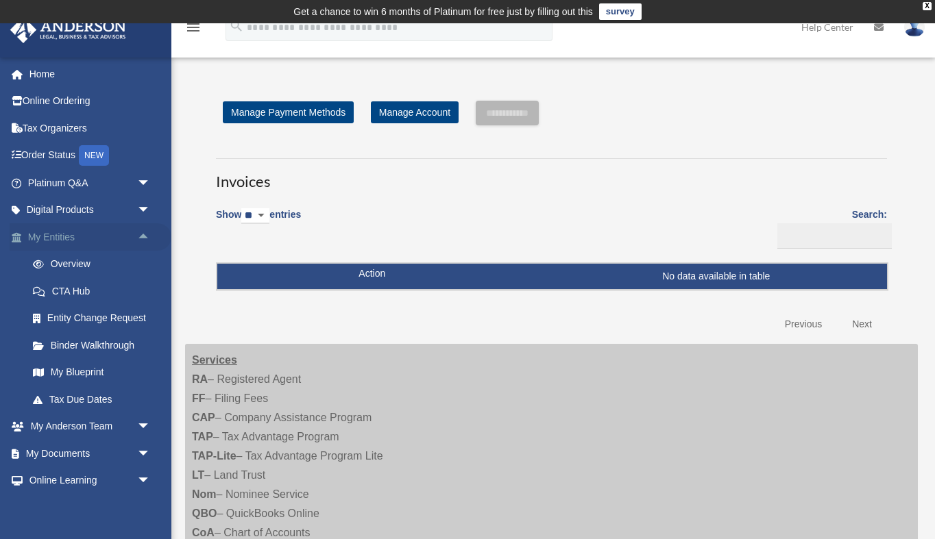
click at [147, 234] on span "arrow_drop_up" at bounding box center [150, 237] width 27 height 28
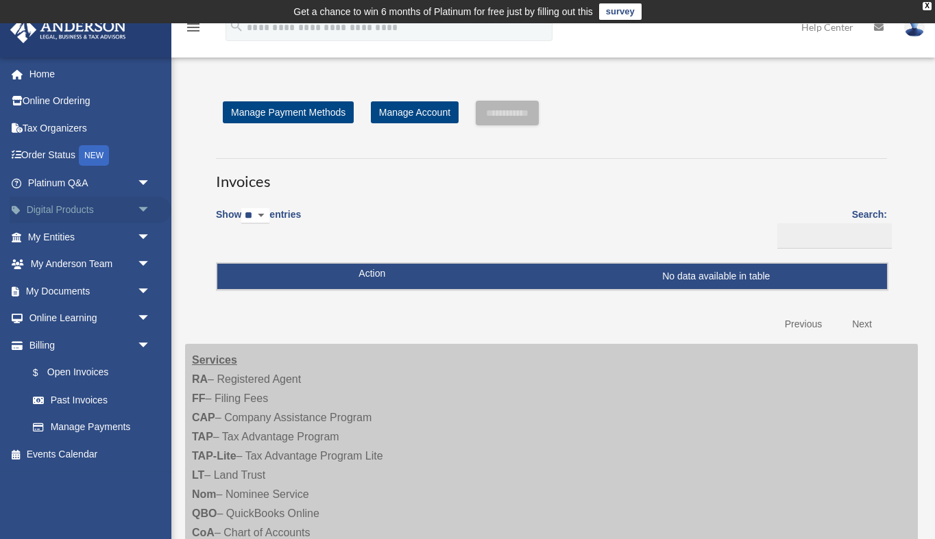
click at [146, 209] on span "arrow_drop_down" at bounding box center [150, 211] width 27 height 28
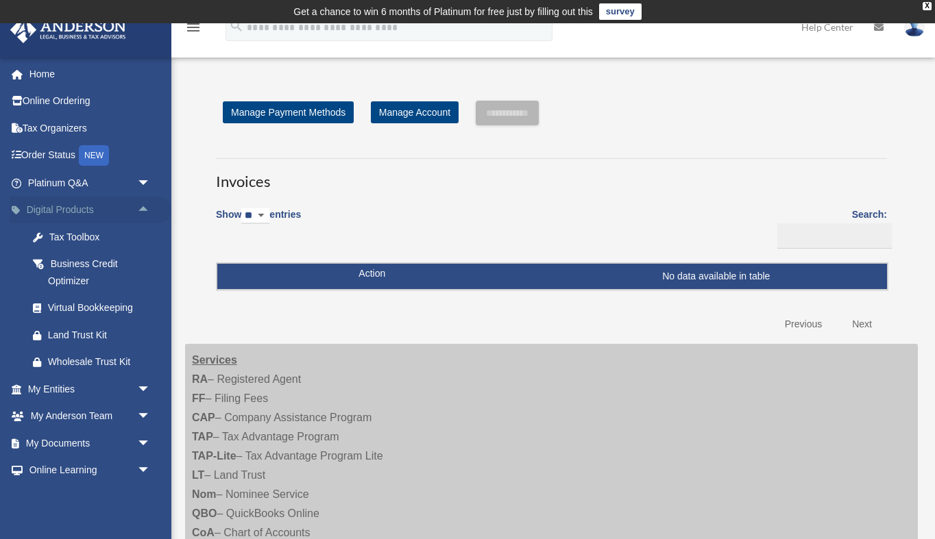
click at [146, 209] on span "arrow_drop_up" at bounding box center [150, 211] width 27 height 28
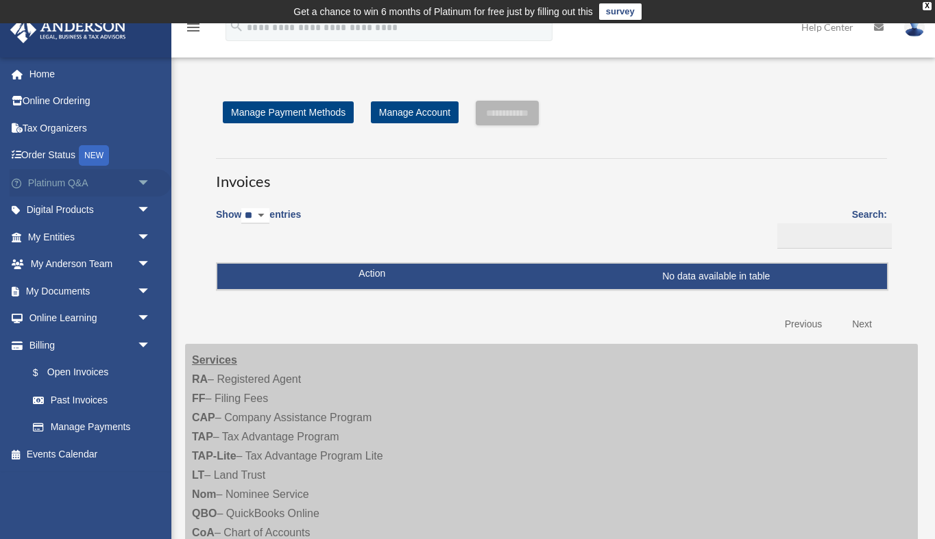
click at [145, 180] on span "arrow_drop_down" at bounding box center [150, 183] width 27 height 28
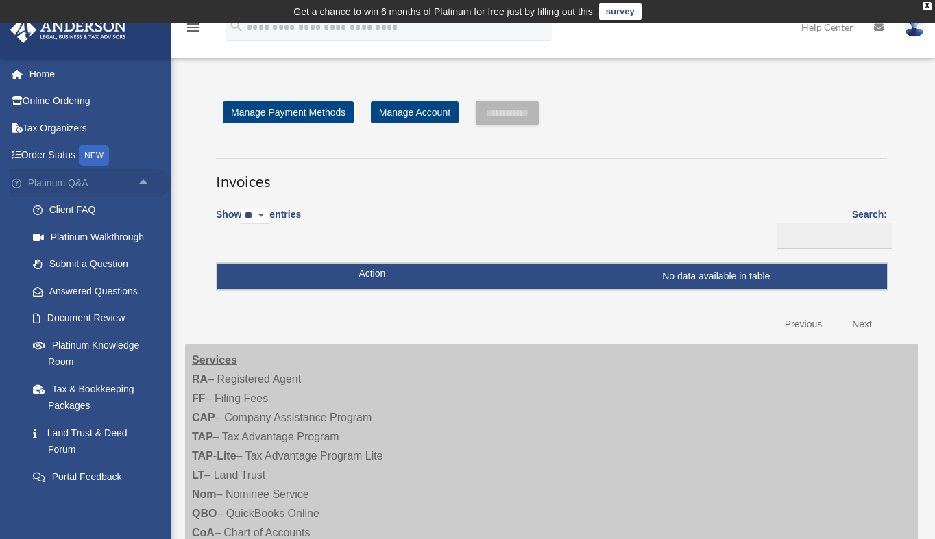
click at [145, 180] on span "arrow_drop_up" at bounding box center [150, 183] width 27 height 28
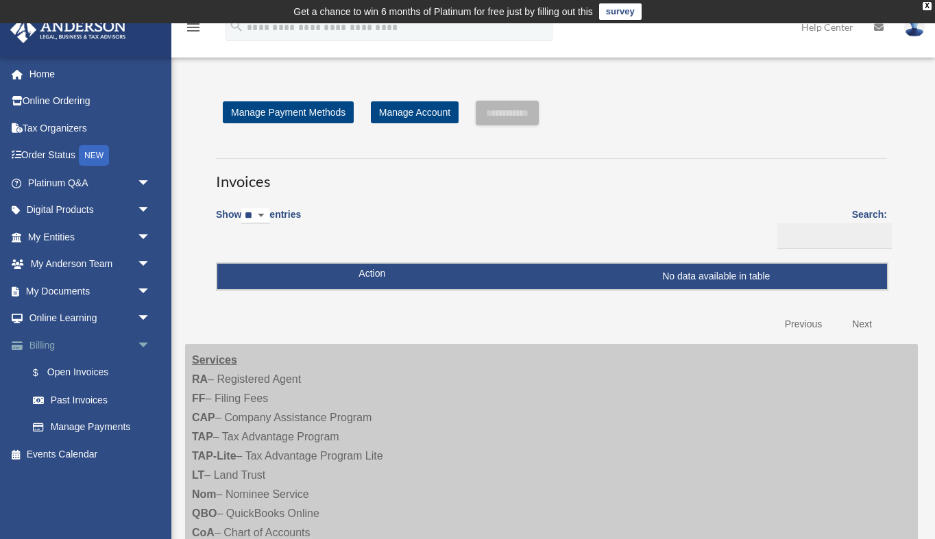
click at [146, 339] on span "arrow_drop_down" at bounding box center [150, 346] width 27 height 28
